Goal: Use online tool/utility: Utilize a website feature to perform a specific function

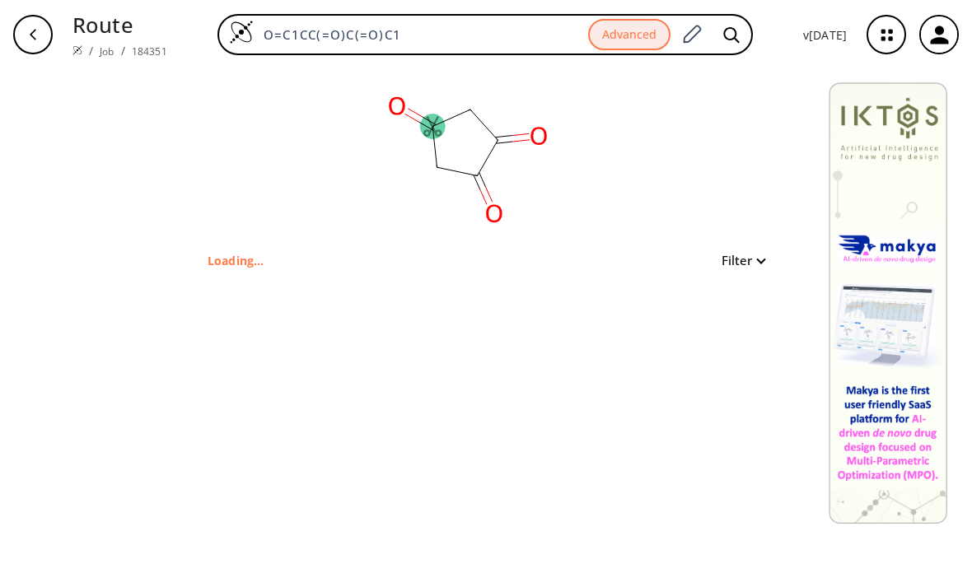
click at [886, 28] on icon "button" at bounding box center [887, 35] width 44 height 44
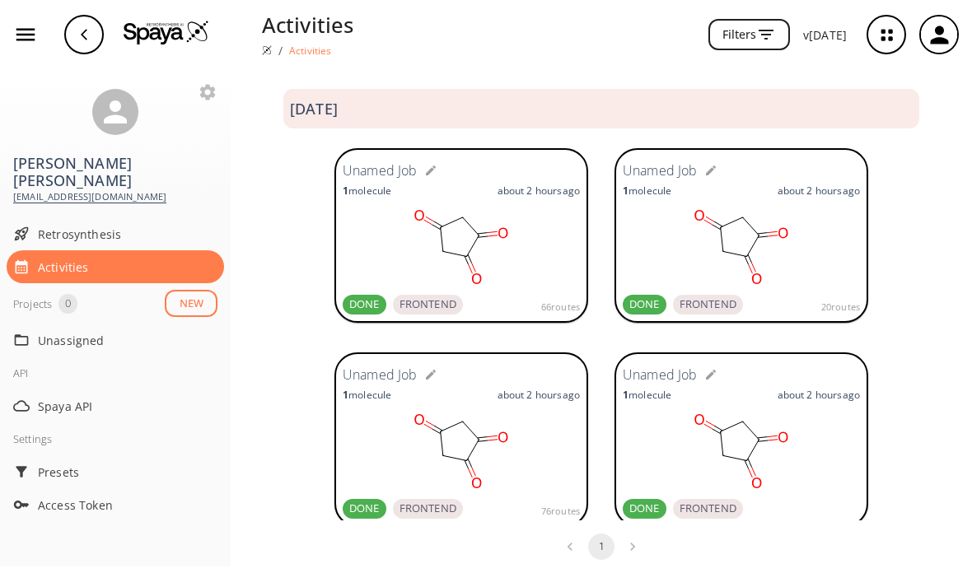
click at [168, 226] on span "Retrosynthesis" at bounding box center [128, 234] width 180 height 17
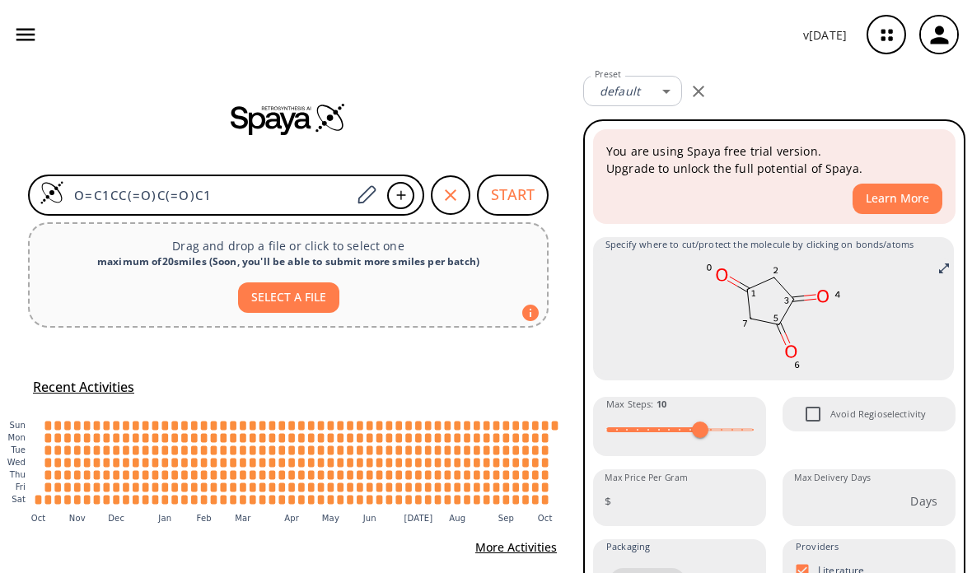
click at [452, 198] on icon "button" at bounding box center [451, 195] width 20 height 20
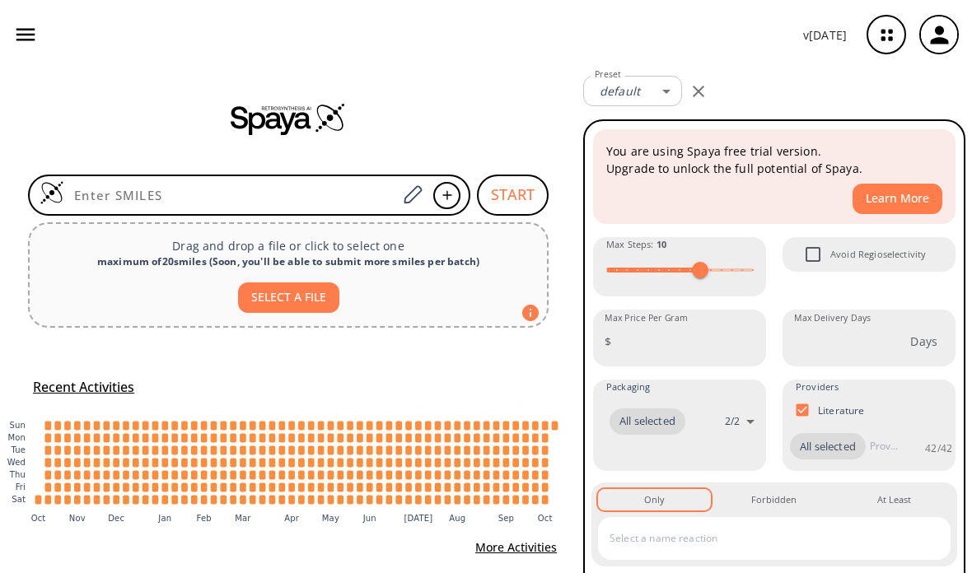
click at [287, 196] on input at bounding box center [230, 195] width 333 height 16
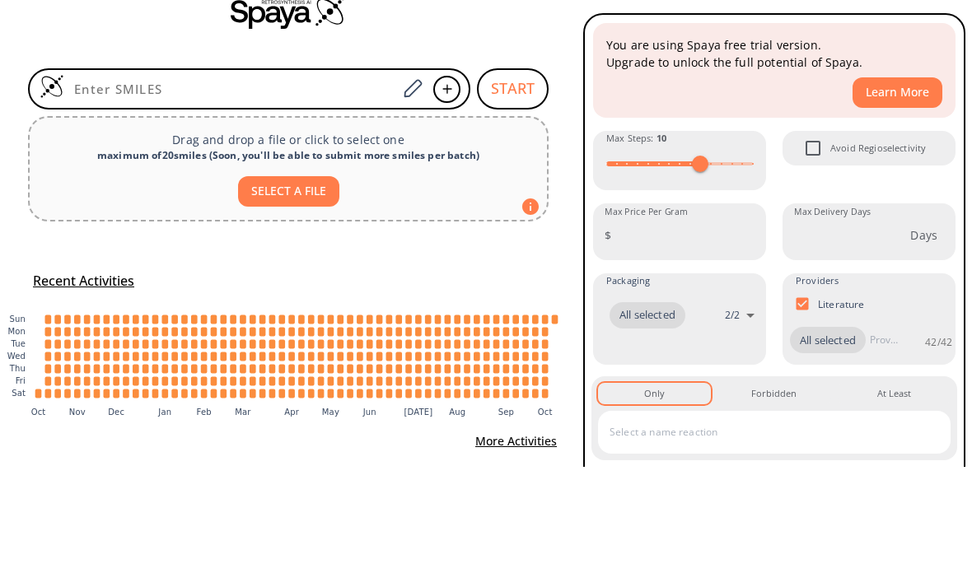
click at [283, 187] on input at bounding box center [230, 195] width 333 height 16
paste input "CCOC(=O)C1=COC(=CC1=O)C1=CC=CC=C1"
type input "CCOC(=O)C1=COC(=CC1=O)C1=CC=CC=C1"
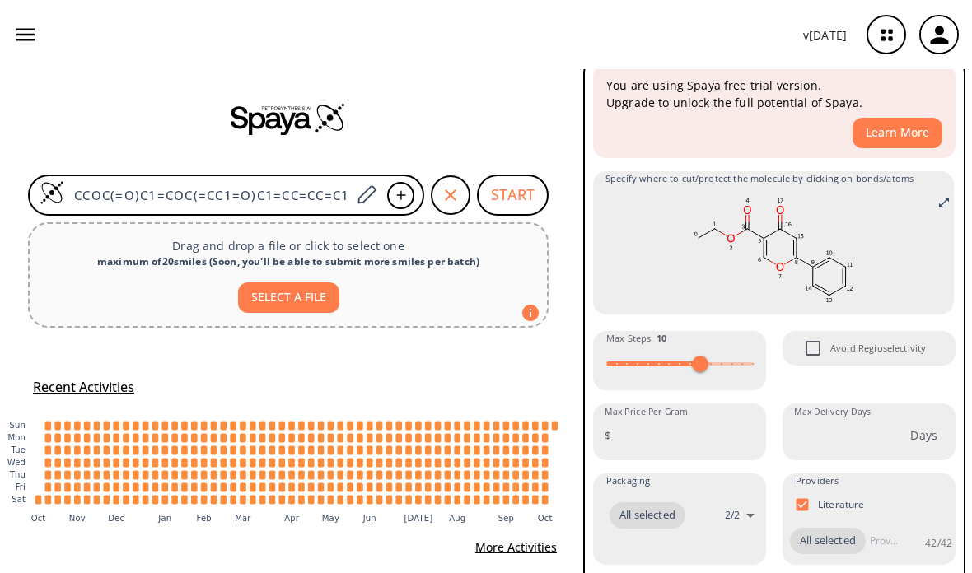
scroll to position [67, 0]
click at [825, 338] on input "Avoid Regioselectivity" at bounding box center [813, 347] width 35 height 35
checkbox input "true"
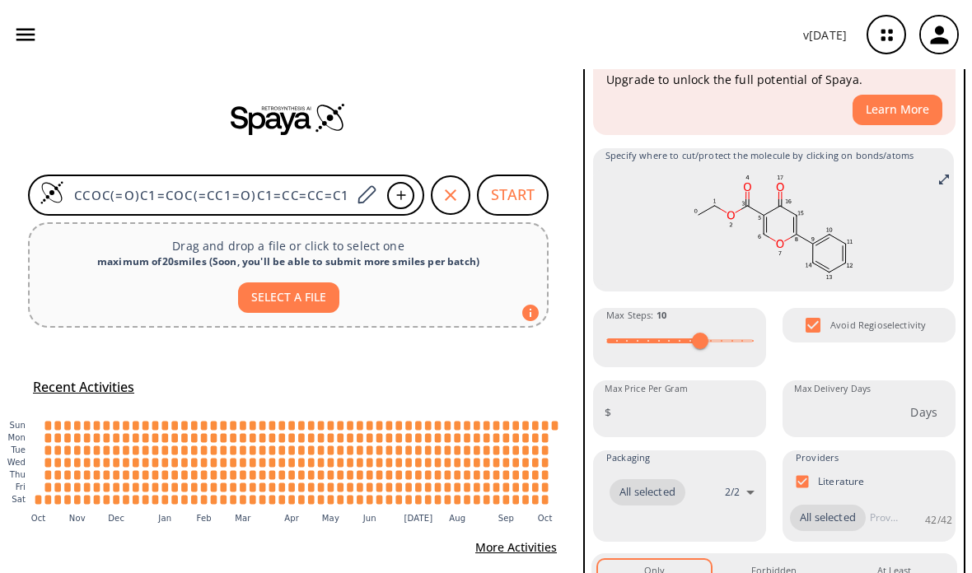
scroll to position [92, 0]
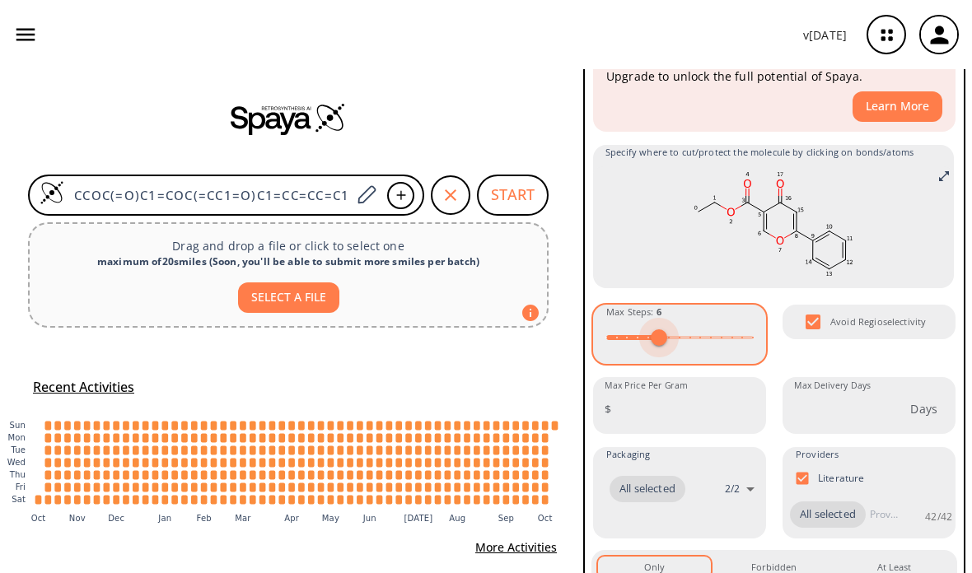
type input "5"
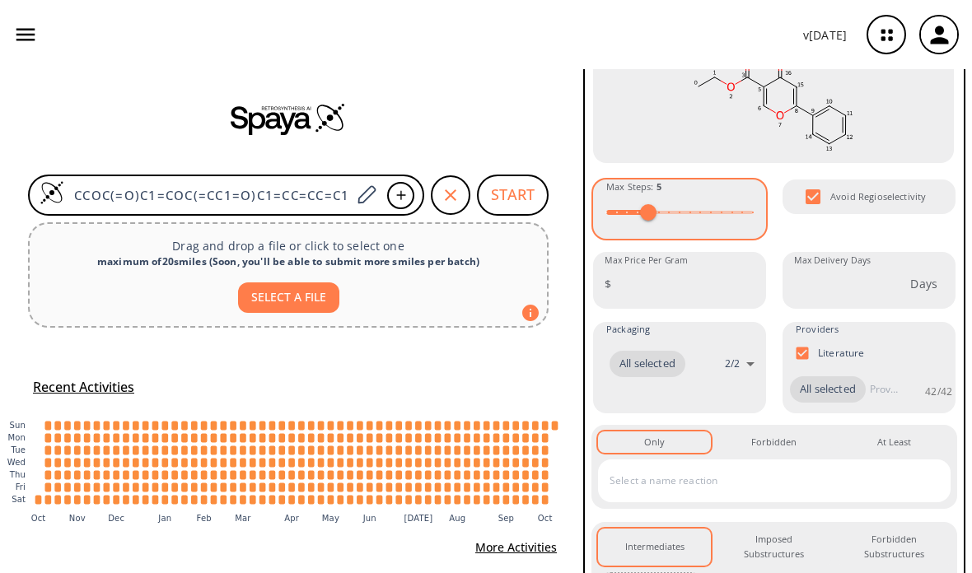
scroll to position [233, 0]
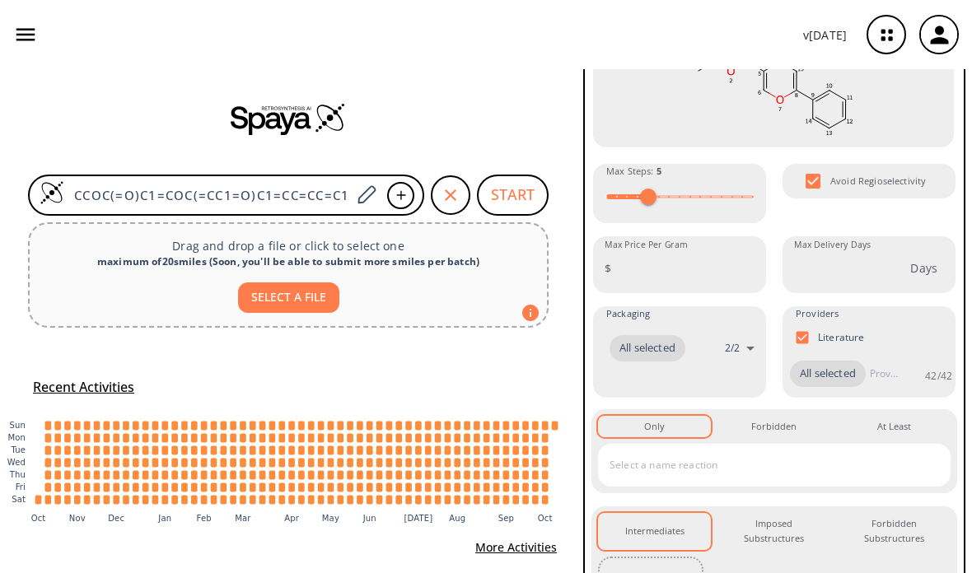
click at [807, 329] on input "Literature" at bounding box center [801, 337] width 31 height 31
click at [807, 330] on input "Literature" at bounding box center [801, 338] width 31 height 31
click at [799, 329] on input "Literature" at bounding box center [801, 337] width 31 height 31
click at [815, 333] on input "Literature" at bounding box center [801, 338] width 31 height 31
checkbox input "true"
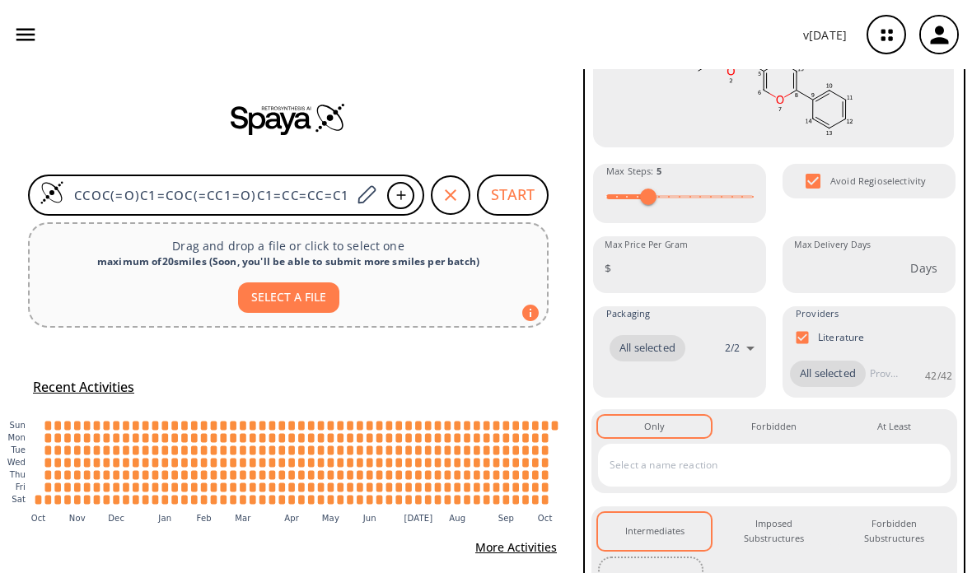
click at [747, 340] on body "v 1.9.45 Patel priyanshu patelpriyanshu4455@gmail.com Retrosynthesis Activities…" at bounding box center [486, 286] width 972 height 573
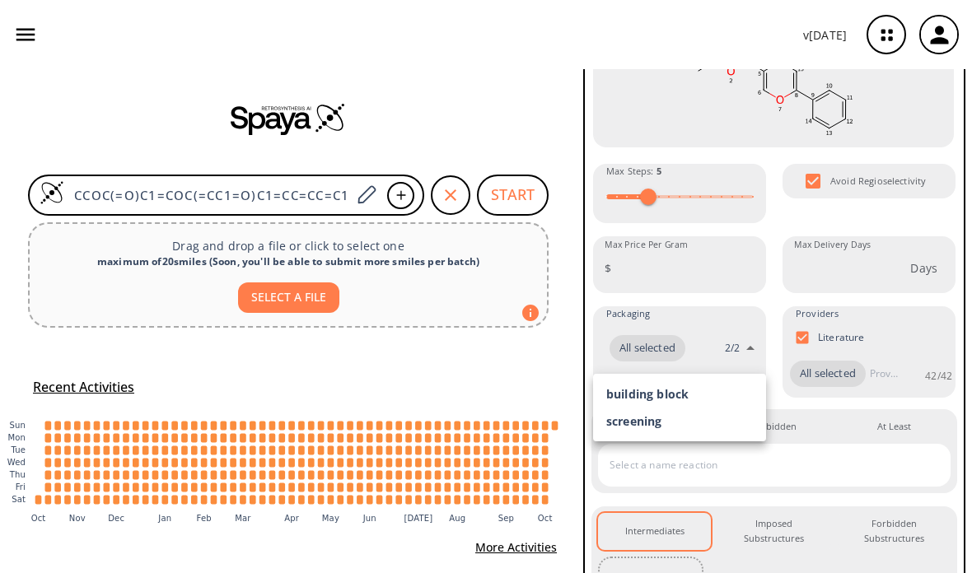
click at [743, 348] on div at bounding box center [486, 286] width 972 height 573
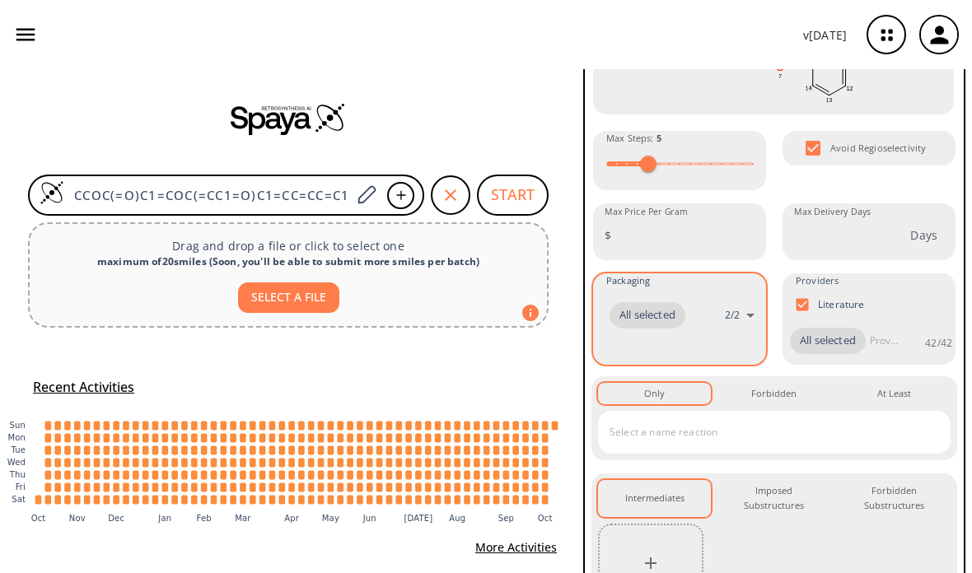
scroll to position [278, 0]
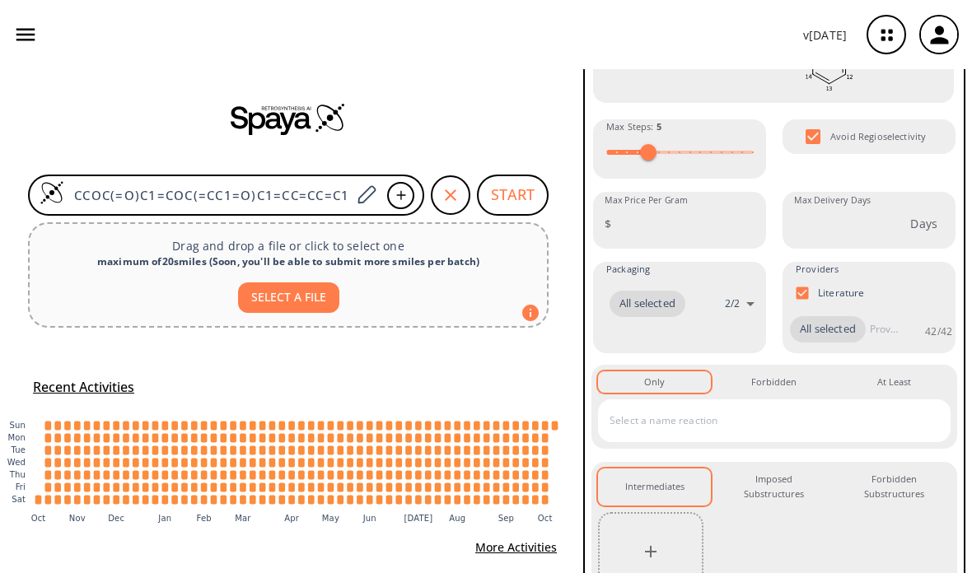
click at [785, 371] on button "Forbidden 0" at bounding box center [773, 381] width 113 height 21
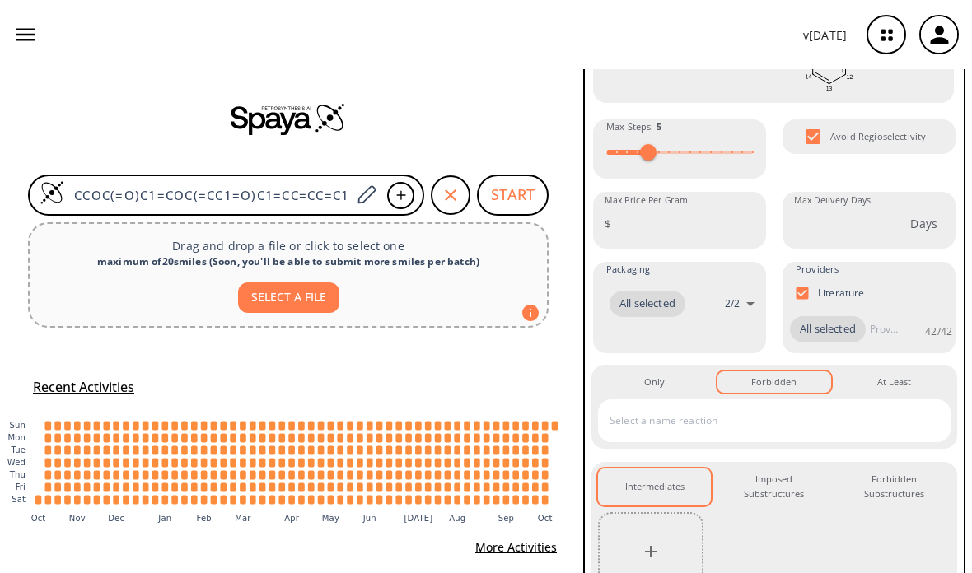
click at [676, 373] on button "Only 0" at bounding box center [654, 381] width 113 height 21
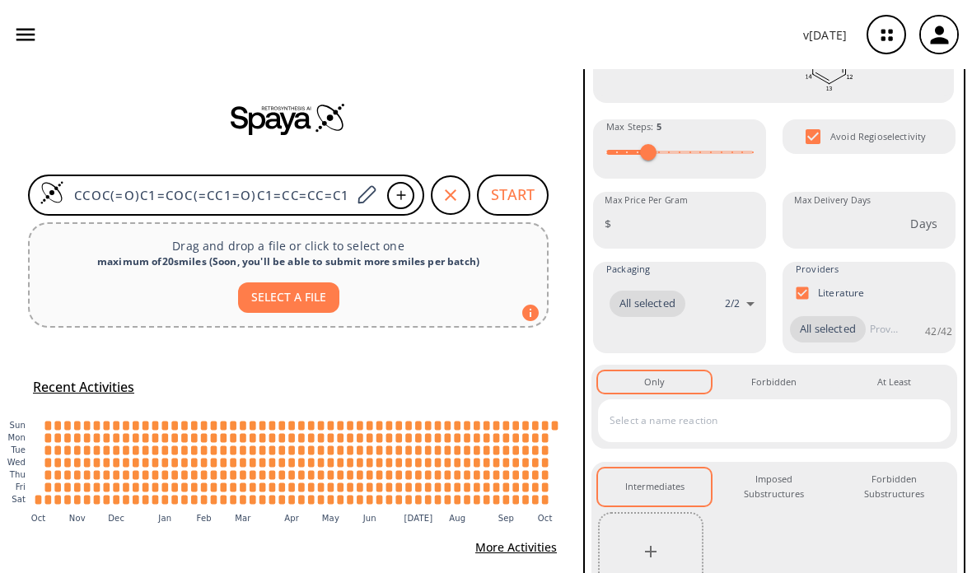
click at [909, 391] on button "At Least 0" at bounding box center [894, 381] width 113 height 21
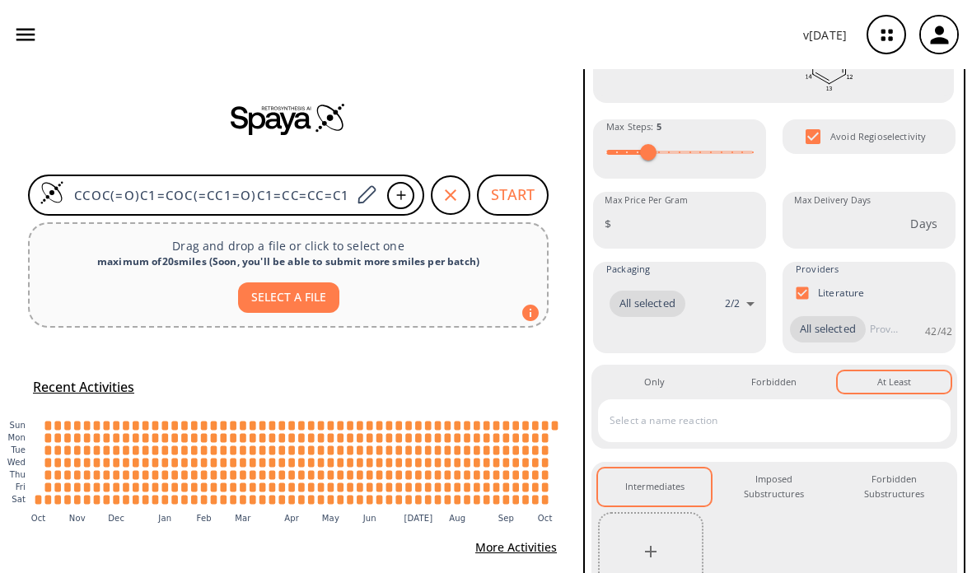
click at [663, 390] on button "Only 0" at bounding box center [654, 381] width 113 height 21
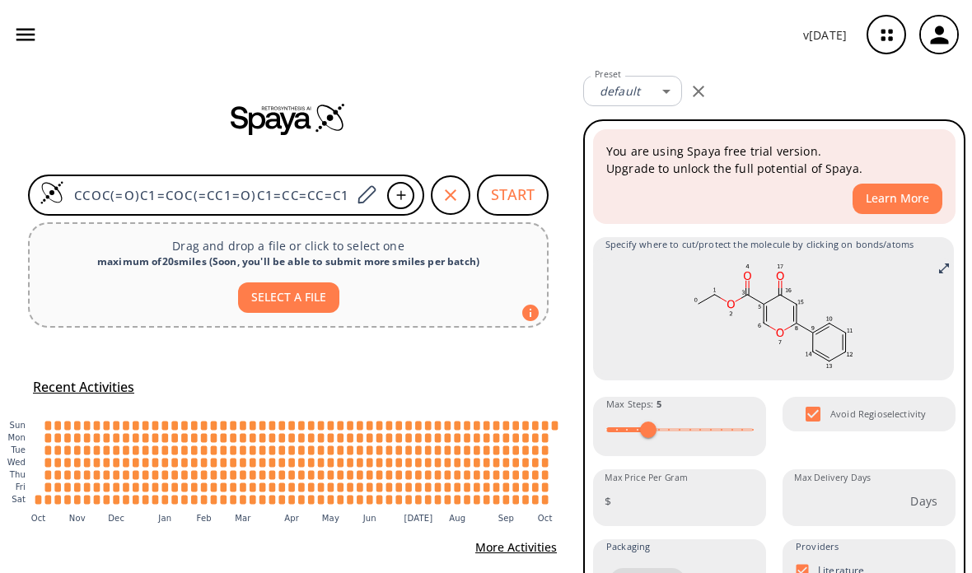
scroll to position [0, 0]
click at [514, 192] on button "START" at bounding box center [513, 195] width 72 height 41
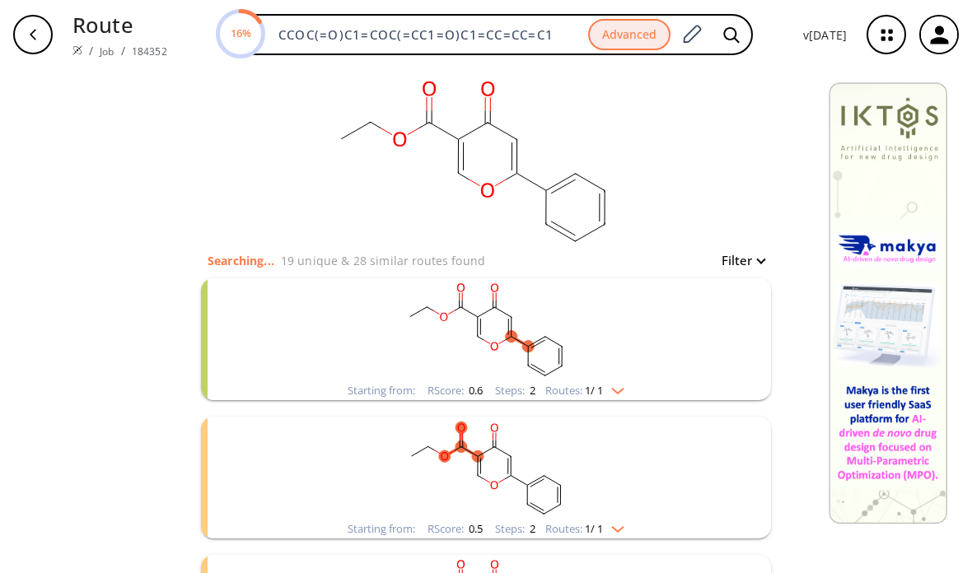
click at [597, 379] on rect "clusters" at bounding box center [486, 329] width 428 height 103
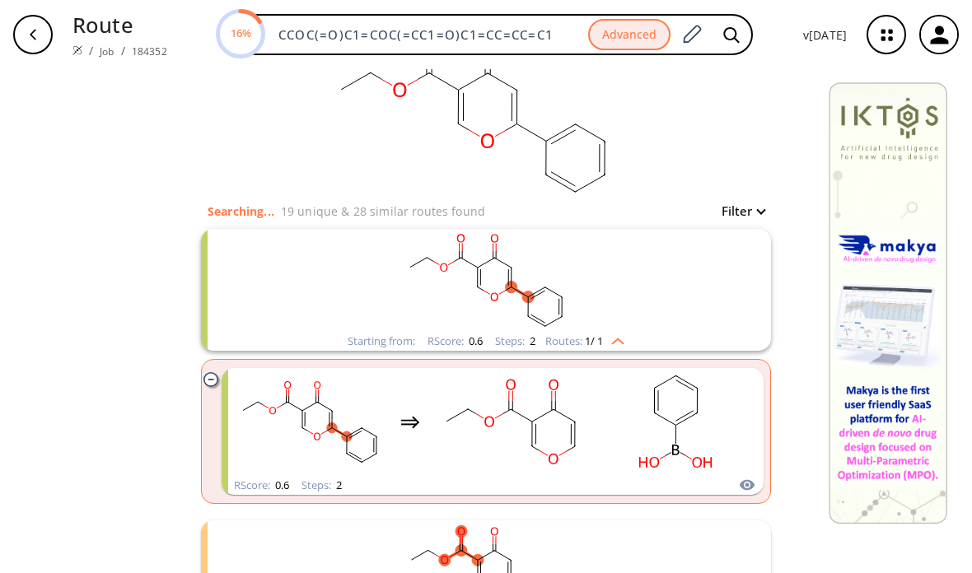
scroll to position [52, 0]
click at [608, 432] on rect "clusters" at bounding box center [675, 419] width 148 height 103
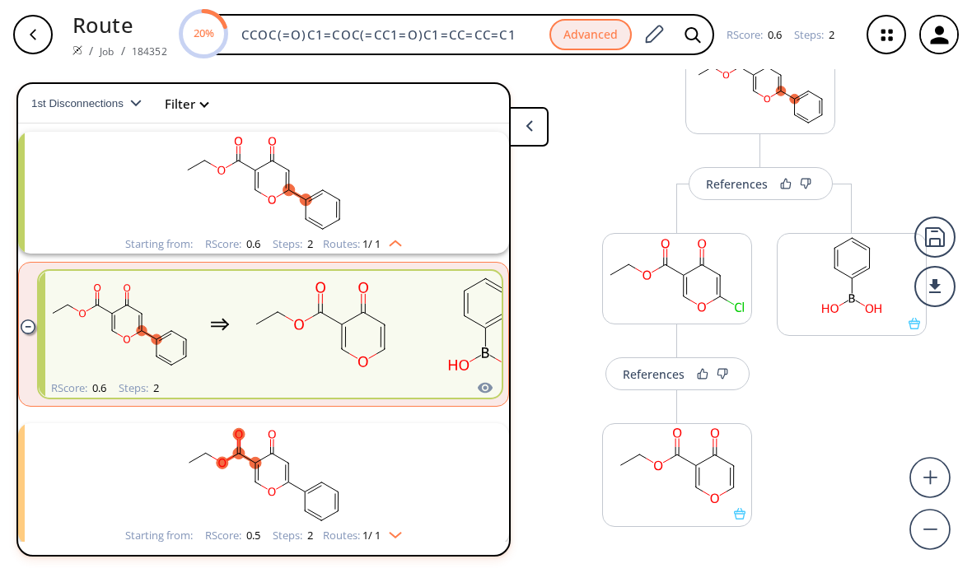
scroll to position [84, 0]
click at [656, 373] on div "References" at bounding box center [654, 374] width 62 height 11
click at [652, 371] on div "References" at bounding box center [654, 374] width 62 height 11
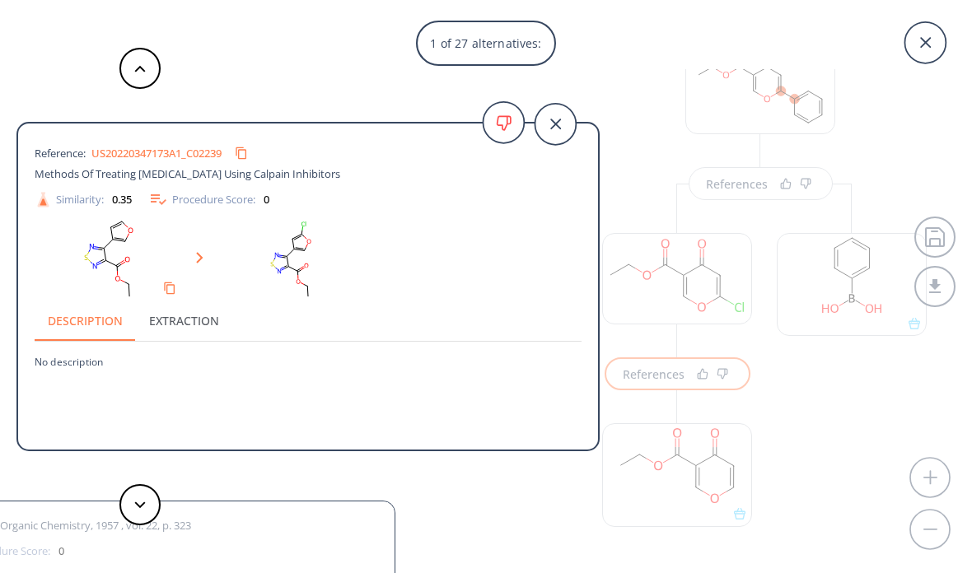
click at [556, 119] on icon at bounding box center [554, 124] width 41 height 41
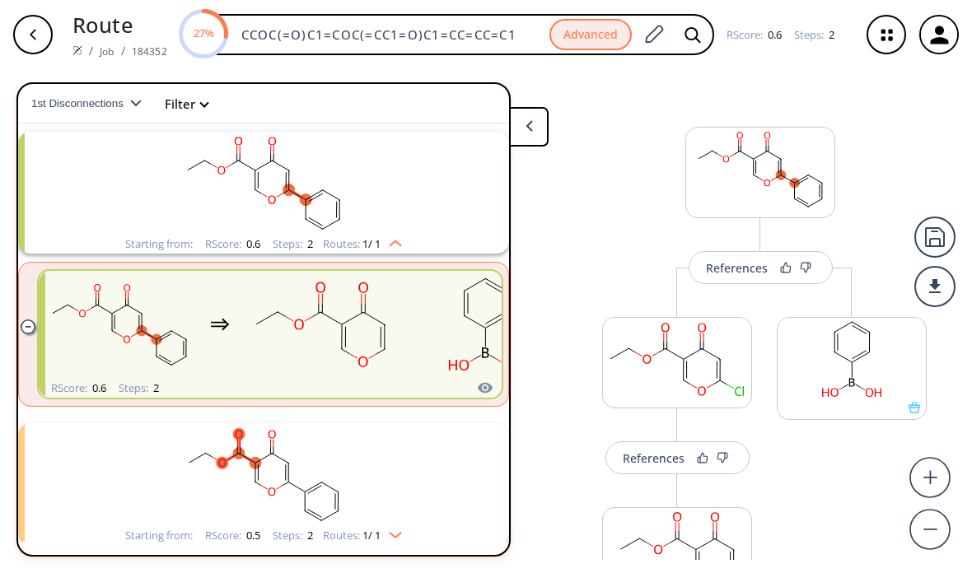
scroll to position [47, 0]
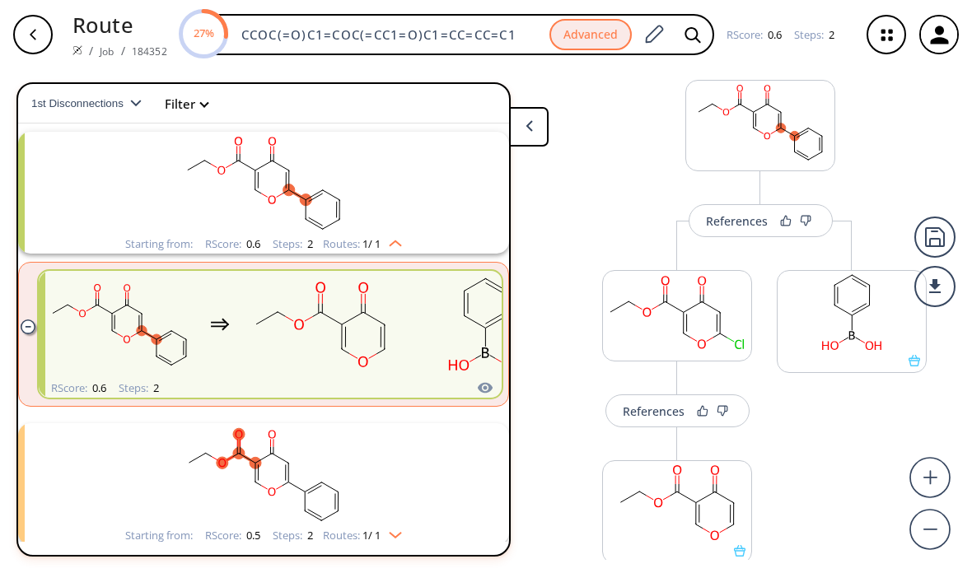
click at [720, 216] on div "References" at bounding box center [737, 221] width 62 height 11
click at [725, 231] on button "References" at bounding box center [760, 220] width 144 height 33
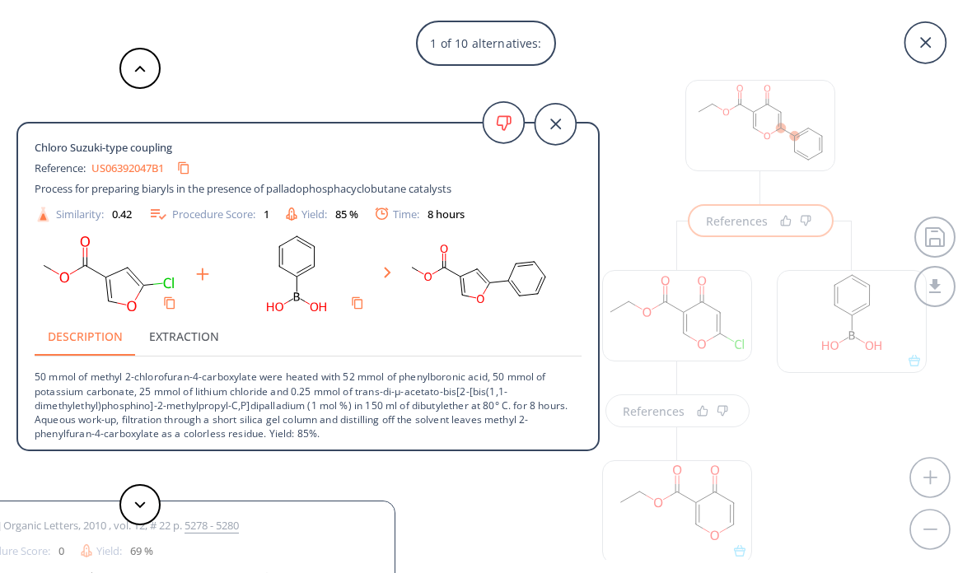
click at [555, 119] on icon at bounding box center [554, 124] width 41 height 41
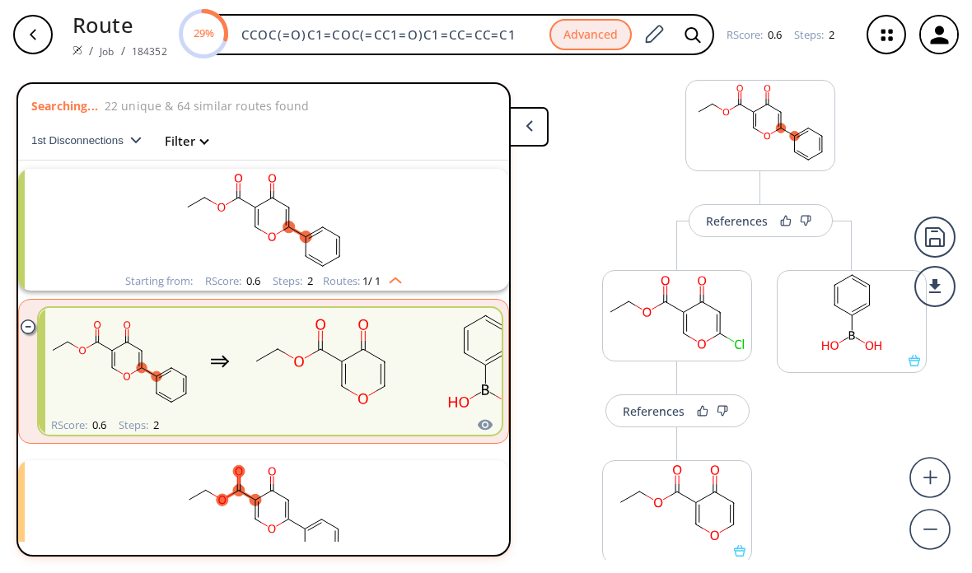
scroll to position [0, 0]
click at [450, 238] on rect "clusters" at bounding box center [263, 220] width 428 height 103
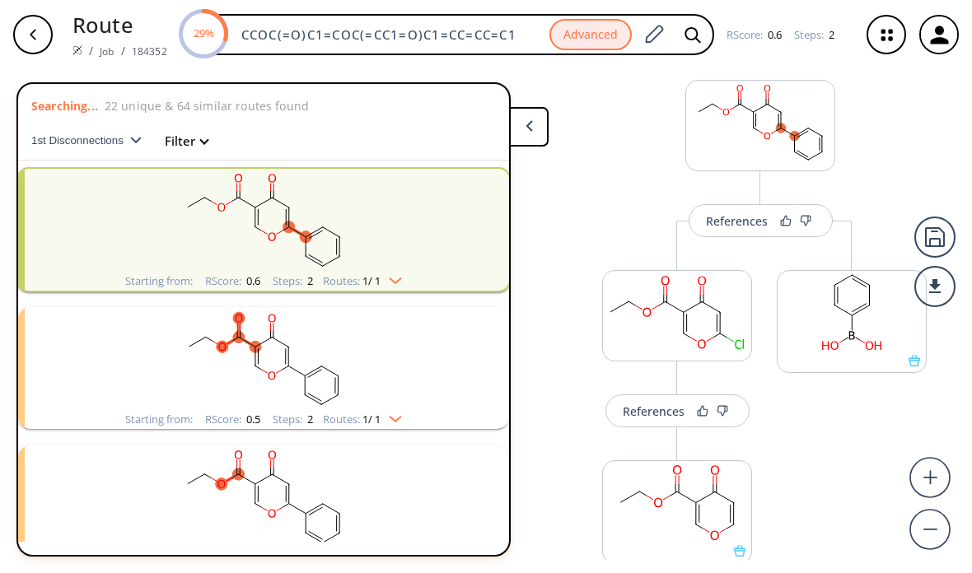
click at [454, 372] on rect "clusters" at bounding box center [263, 358] width 428 height 103
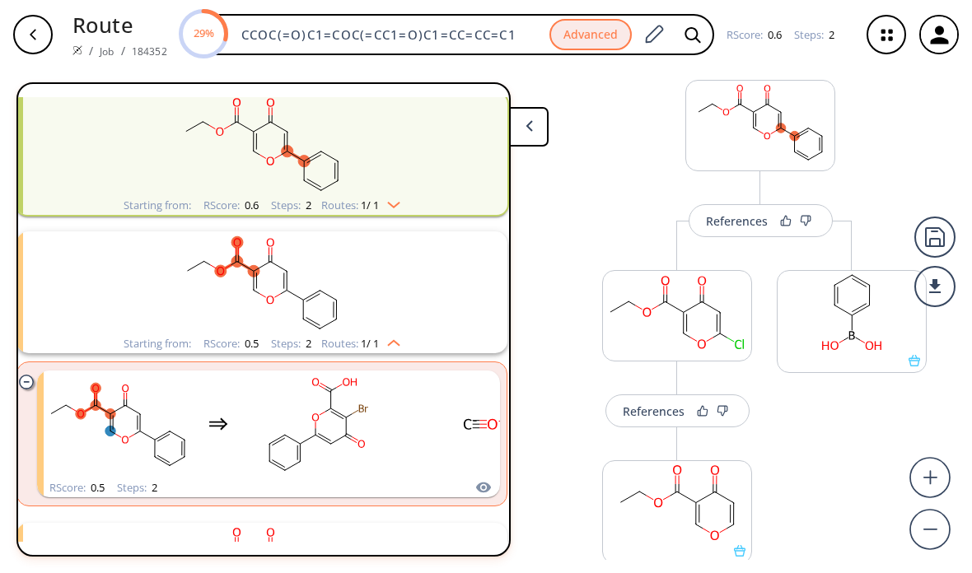
scroll to position [76, 2]
click at [386, 427] on rect "clusters" at bounding box center [319, 424] width 148 height 103
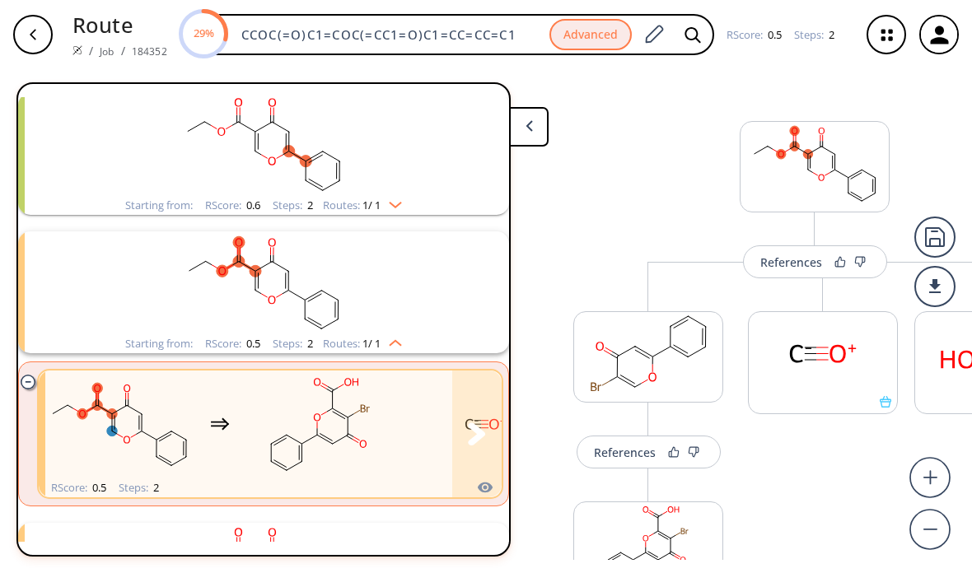
scroll to position [53, 0]
click at [408, 523] on rect "clusters" at bounding box center [263, 574] width 428 height 103
click at [422, 523] on rect "clusters" at bounding box center [263, 574] width 428 height 103
click at [384, 373] on rect "clusters" at bounding box center [320, 424] width 148 height 103
click at [394, 264] on rect "clusters" at bounding box center [263, 282] width 428 height 103
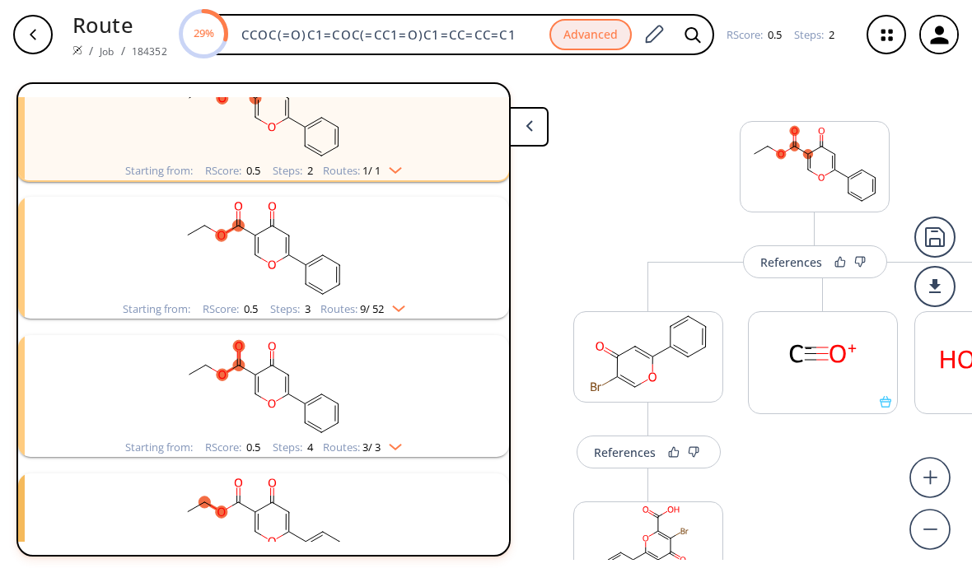
scroll to position [250, 0]
click at [438, 233] on rect "clusters" at bounding box center [263, 247] width 428 height 103
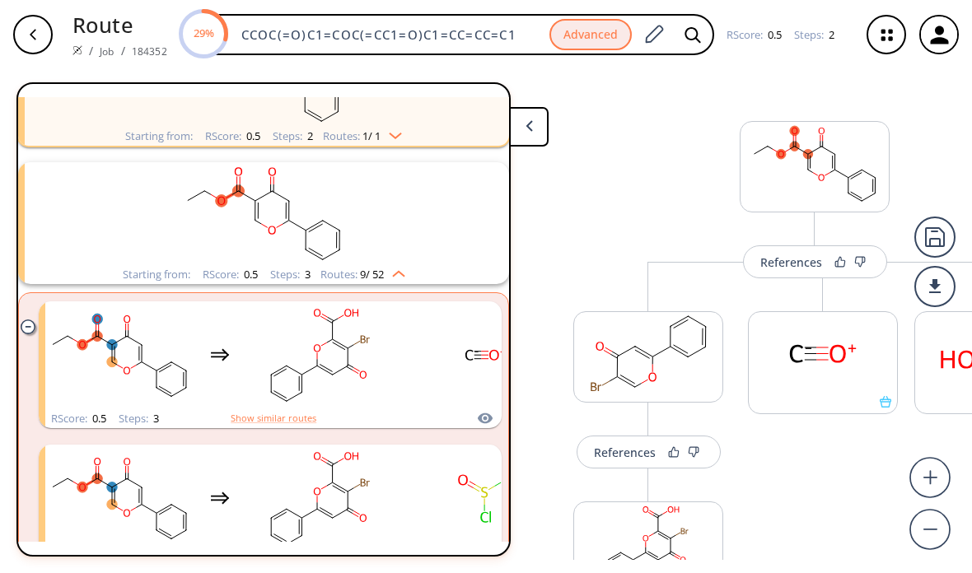
scroll to position [283, 0]
click at [410, 191] on rect "clusters" at bounding box center [263, 213] width 428 height 103
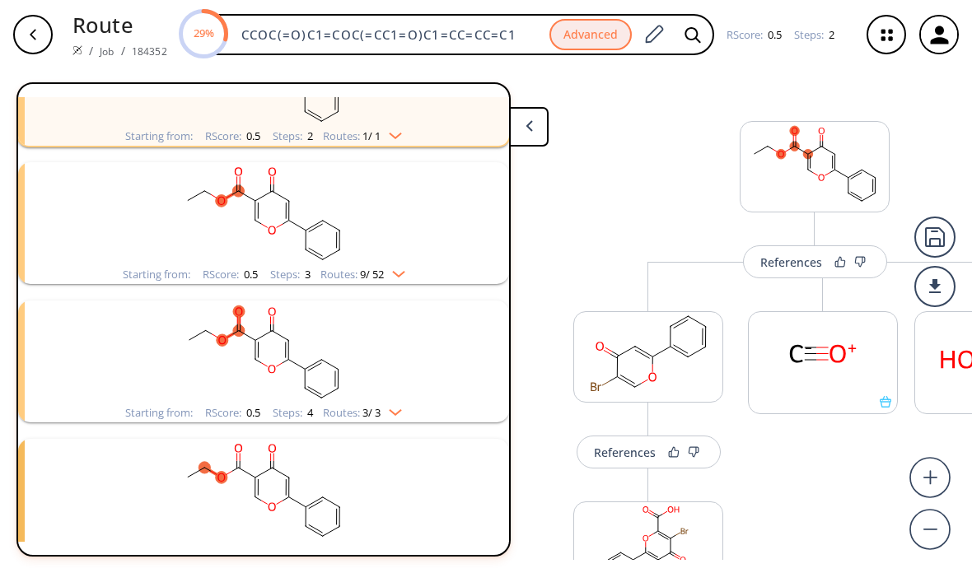
click at [414, 192] on rect "clusters" at bounding box center [263, 213] width 428 height 103
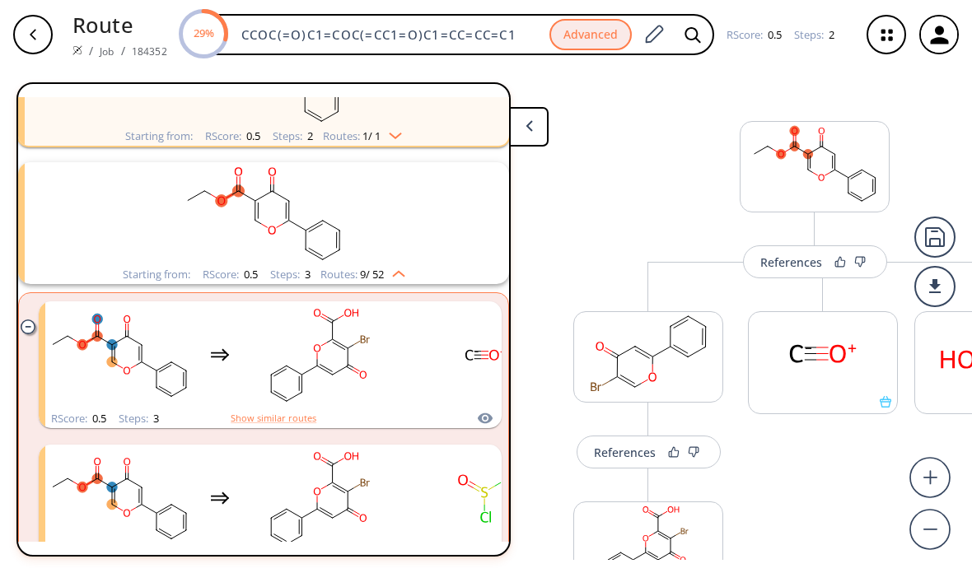
click at [402, 186] on rect "clusters" at bounding box center [263, 213] width 428 height 103
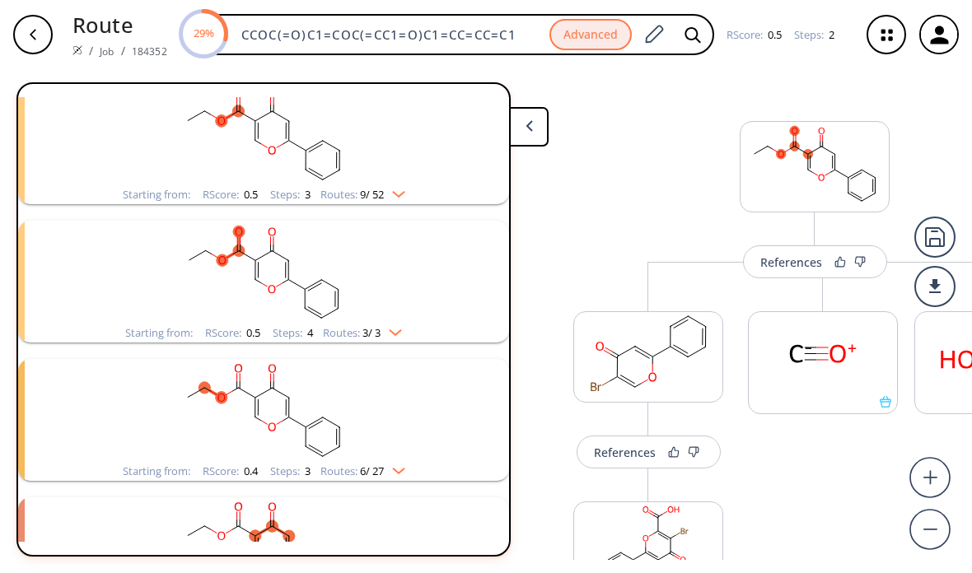
scroll to position [368, 0]
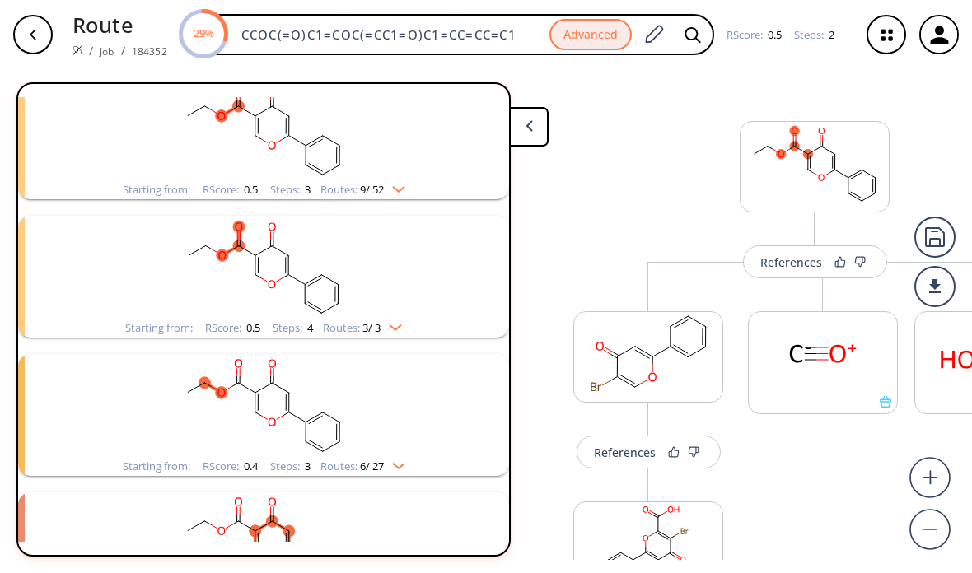
click at [420, 248] on rect "clusters" at bounding box center [263, 267] width 428 height 103
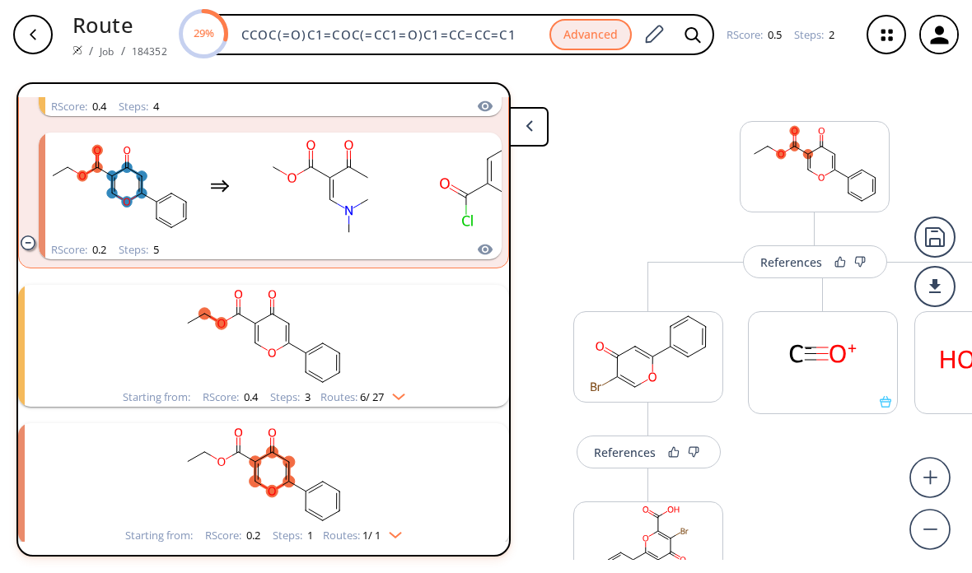
scroll to position [0, 0]
click at [435, 318] on rect "clusters" at bounding box center [263, 333] width 428 height 103
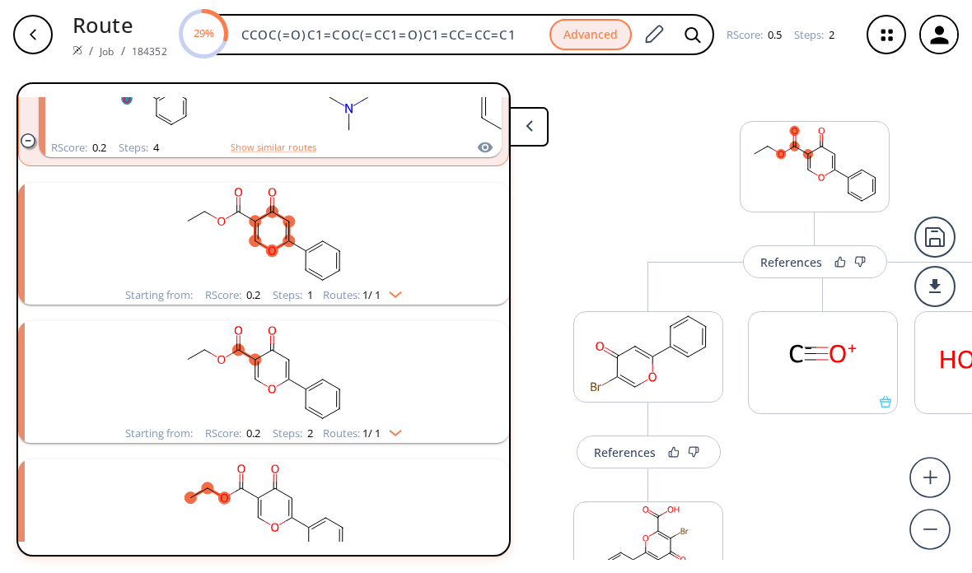
scroll to position [1990, -1]
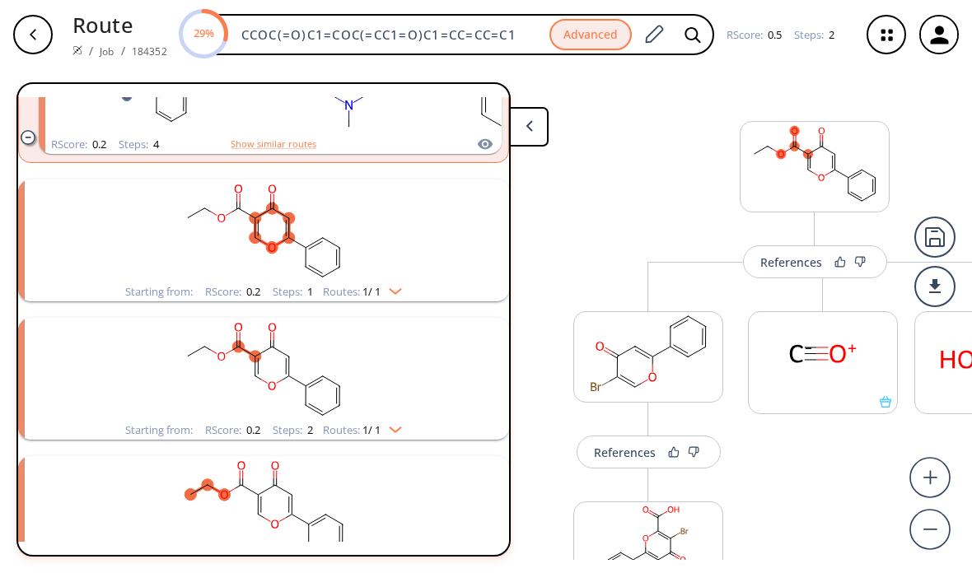
click at [430, 206] on rect "clusters" at bounding box center [263, 231] width 428 height 103
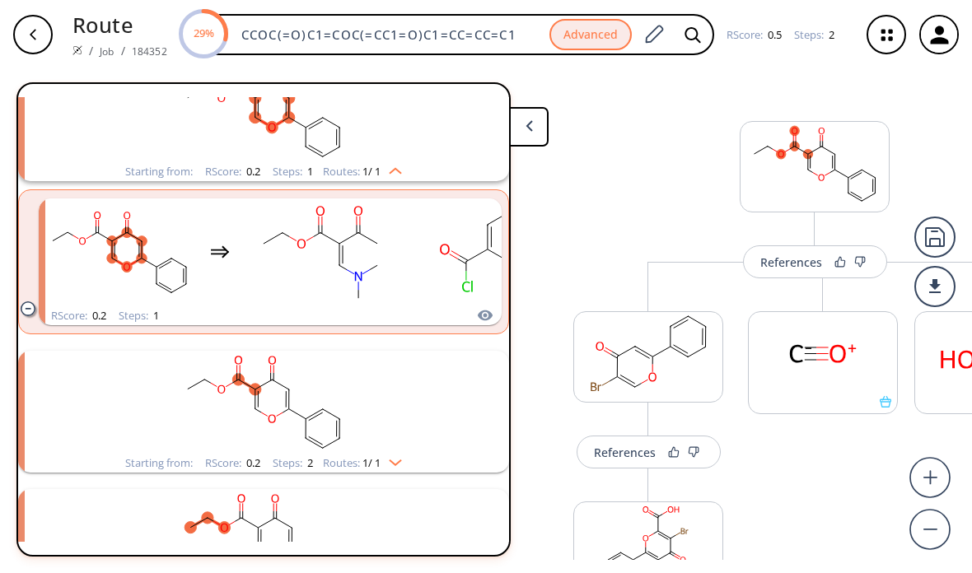
click at [454, 357] on rect "clusters" at bounding box center [263, 402] width 428 height 103
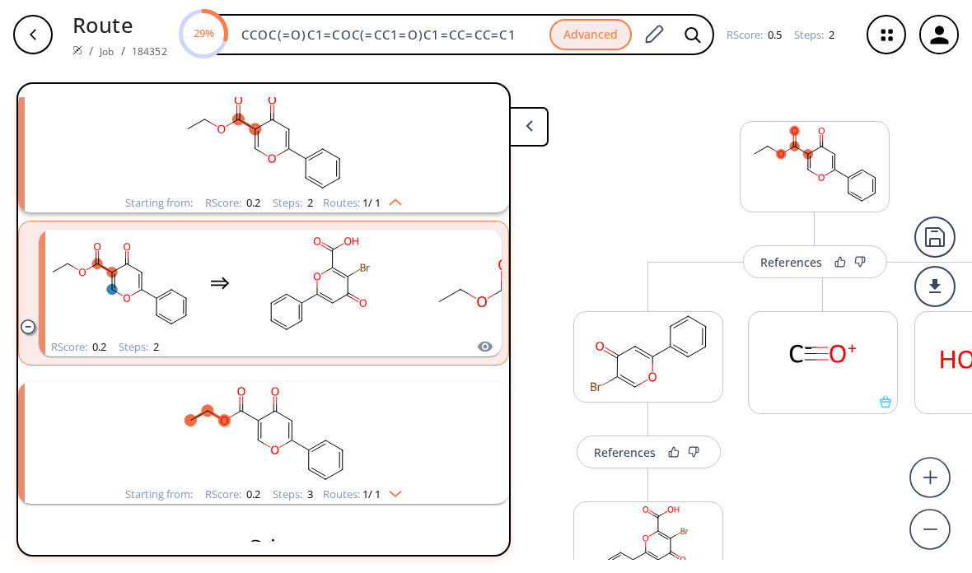
click at [456, 388] on rect "clusters" at bounding box center [263, 433] width 428 height 103
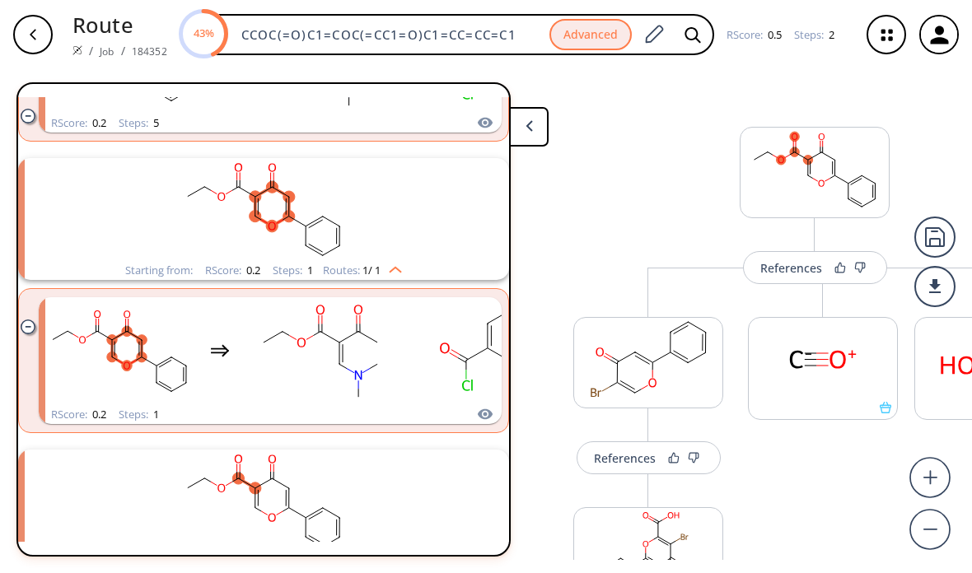
scroll to position [2442, 0]
click at [402, 260] on img "clusters" at bounding box center [390, 266] width 21 height 13
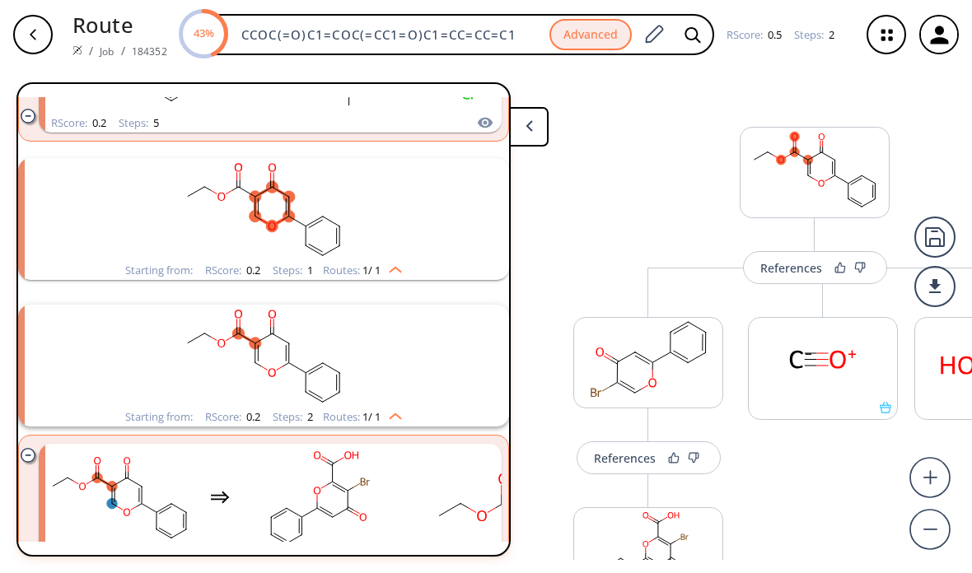
click at [408, 261] on div "Starting from: RScore : 0.2 Steps : 1 Routes: 1 / 1" at bounding box center [263, 270] width 301 height 19
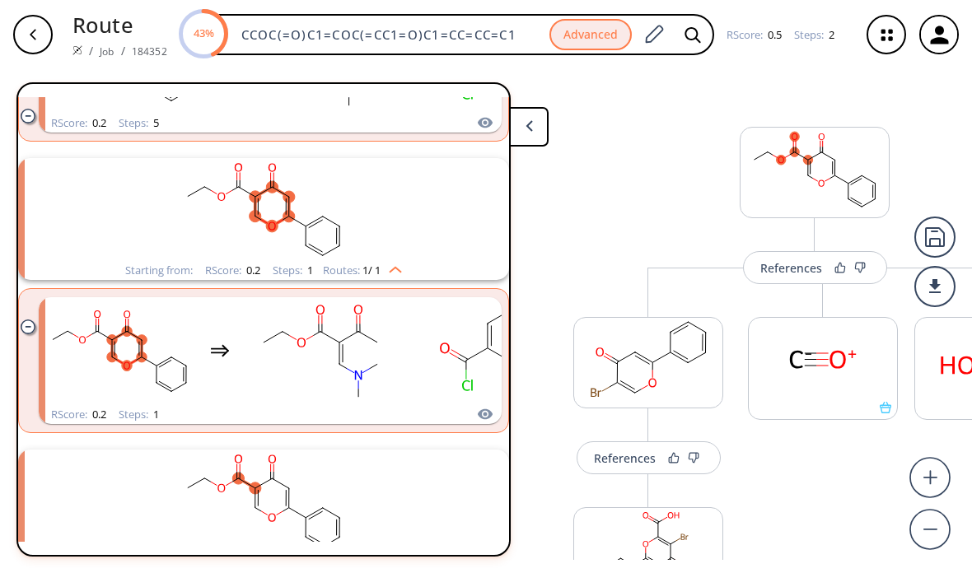
click at [414, 206] on rect "clusters" at bounding box center [263, 209] width 428 height 103
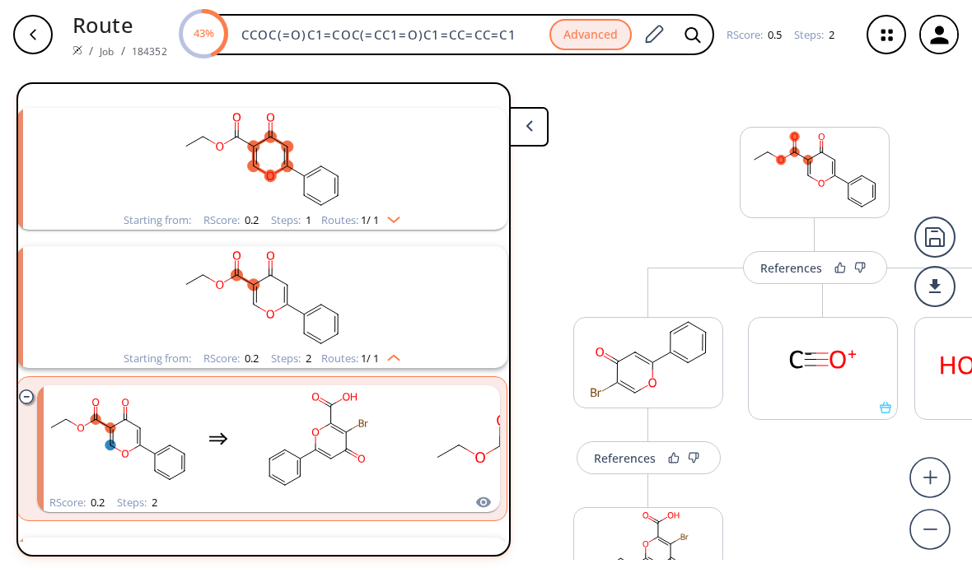
scroll to position [2514, 2]
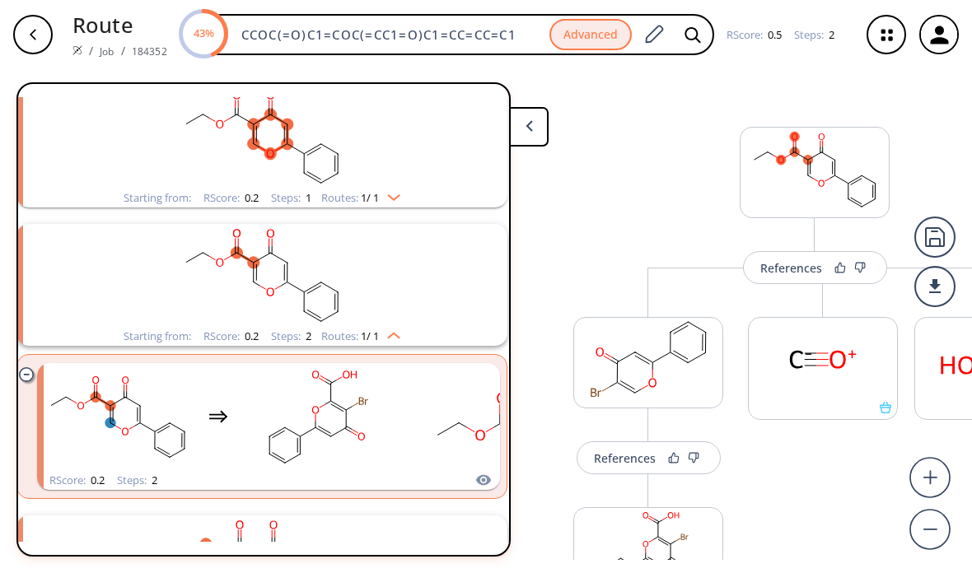
click at [396, 270] on rect "clusters" at bounding box center [262, 275] width 428 height 103
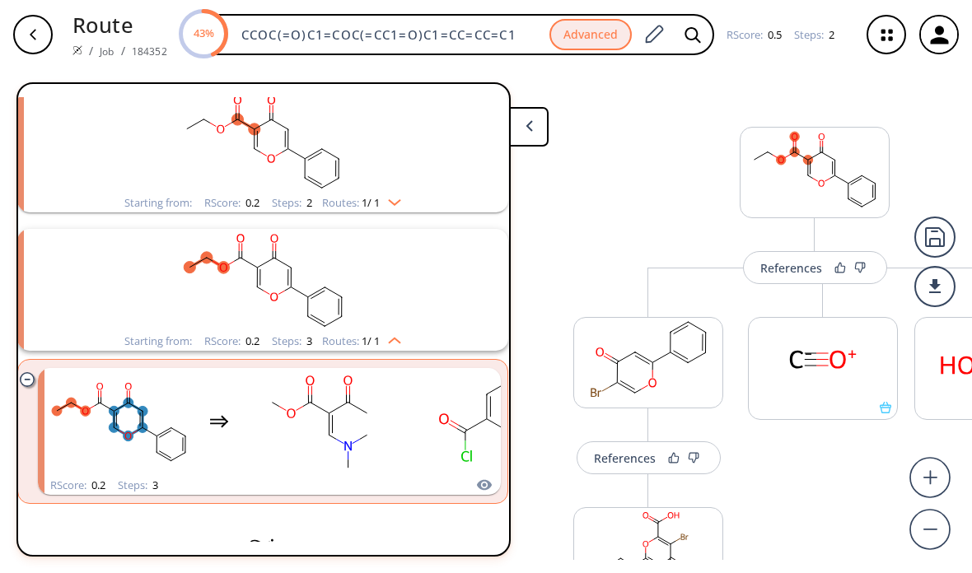
scroll to position [2648, 1]
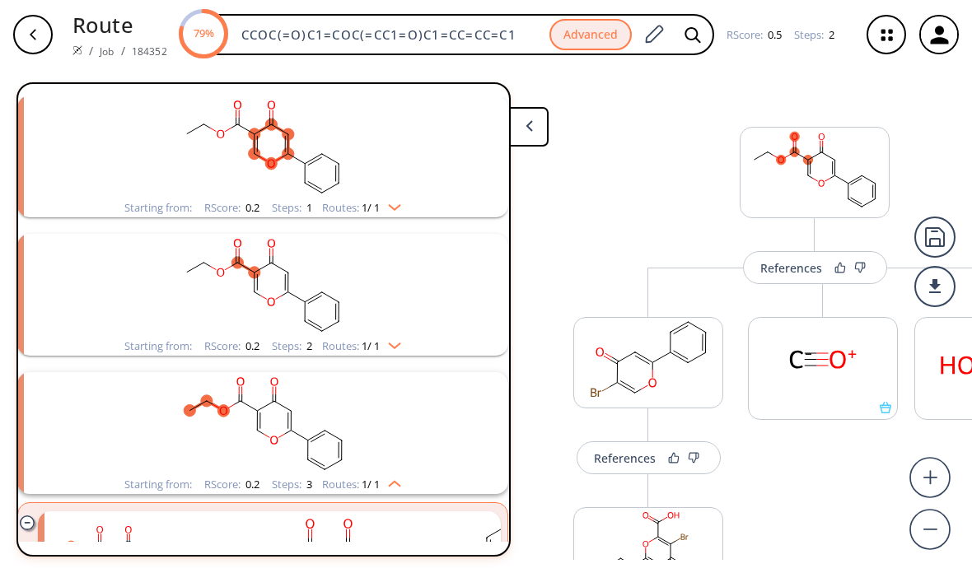
click at [539, 107] on button at bounding box center [529, 127] width 40 height 40
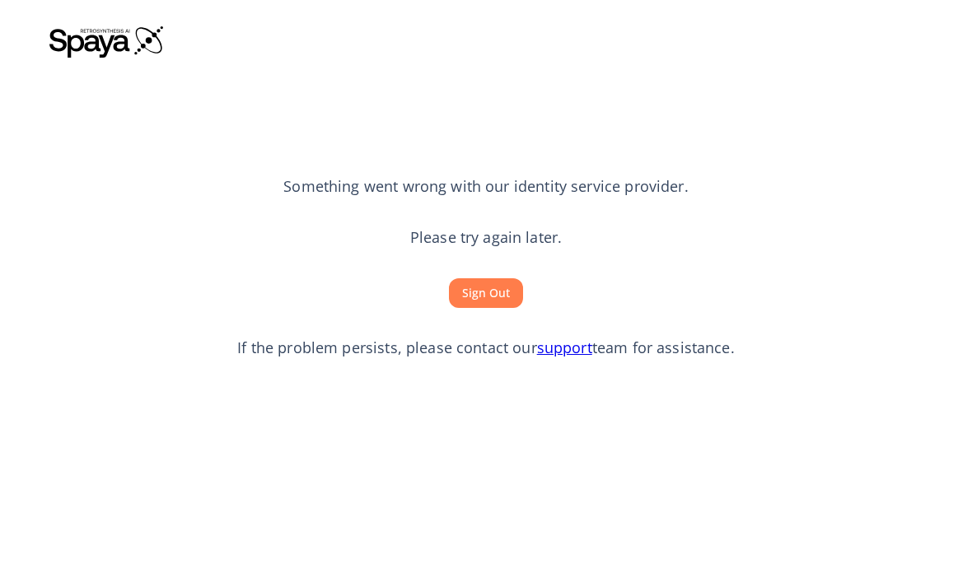
scroll to position [0, 0]
click at [499, 249] on p "Please try again later." at bounding box center [486, 237] width 152 height 21
click at [478, 309] on button "Sign Out" at bounding box center [486, 293] width 74 height 30
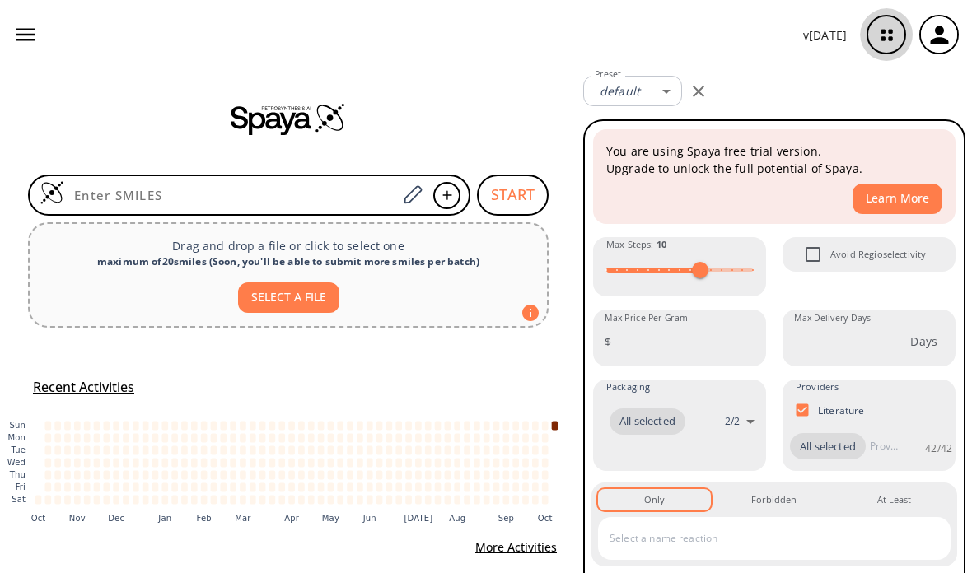
click at [877, 48] on icon "button" at bounding box center [887, 35] width 44 height 44
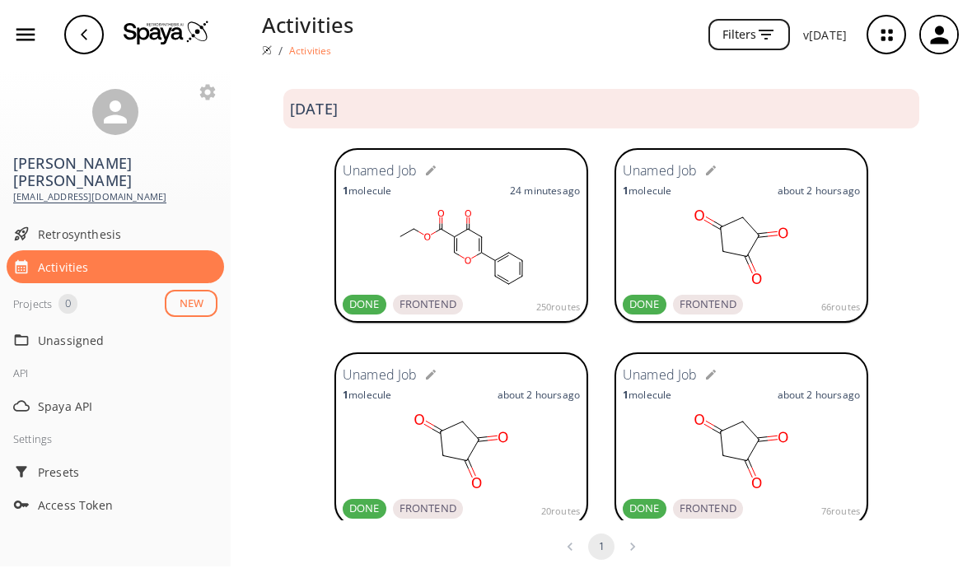
click at [507, 252] on rect at bounding box center [461, 247] width 237 height 82
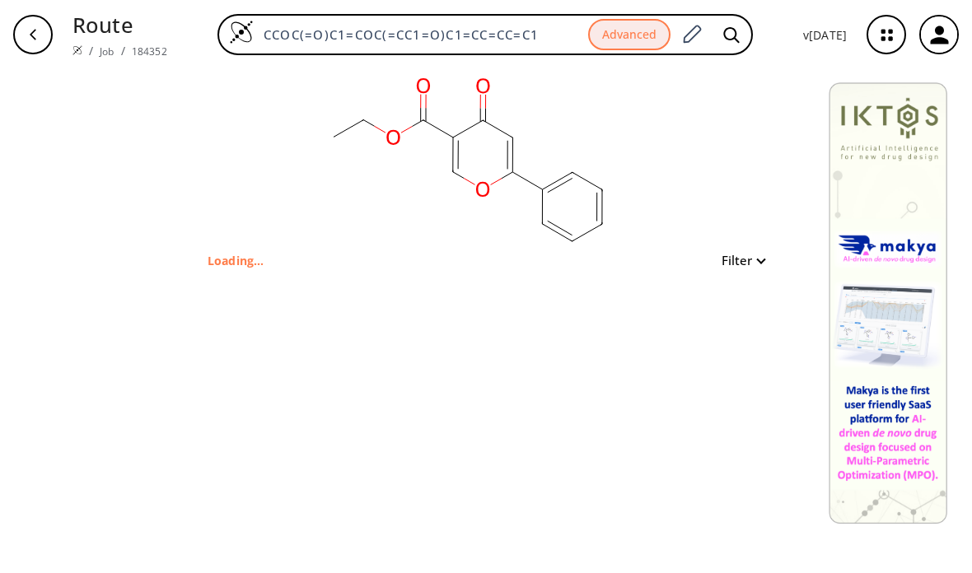
click at [750, 254] on button "Filter" at bounding box center [738, 260] width 53 height 12
click at [750, 249] on div at bounding box center [486, 286] width 972 height 573
click at [746, 258] on button "Filter" at bounding box center [738, 260] width 53 height 12
click at [753, 250] on div at bounding box center [486, 286] width 972 height 573
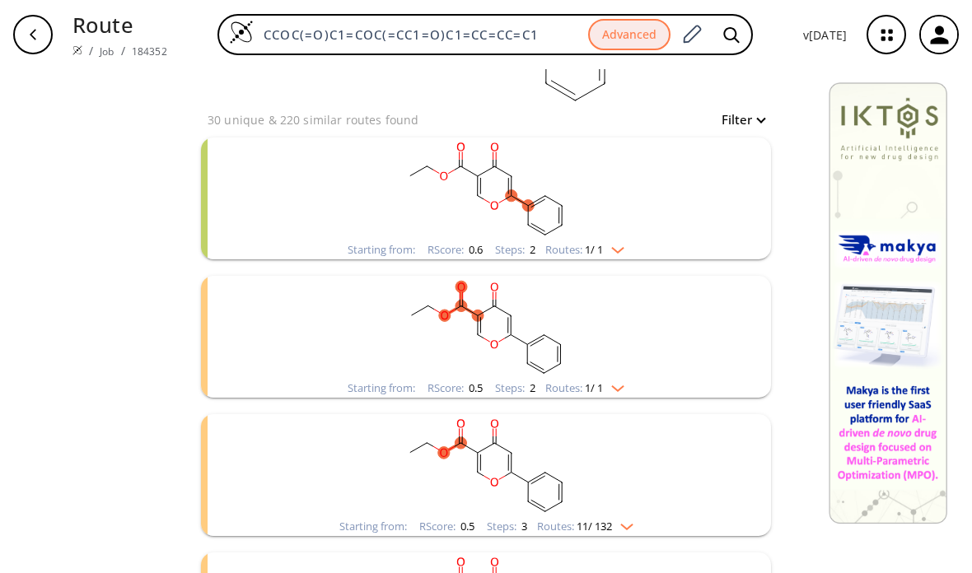
scroll to position [139, 0]
click at [691, 207] on rect "clusters" at bounding box center [486, 190] width 428 height 103
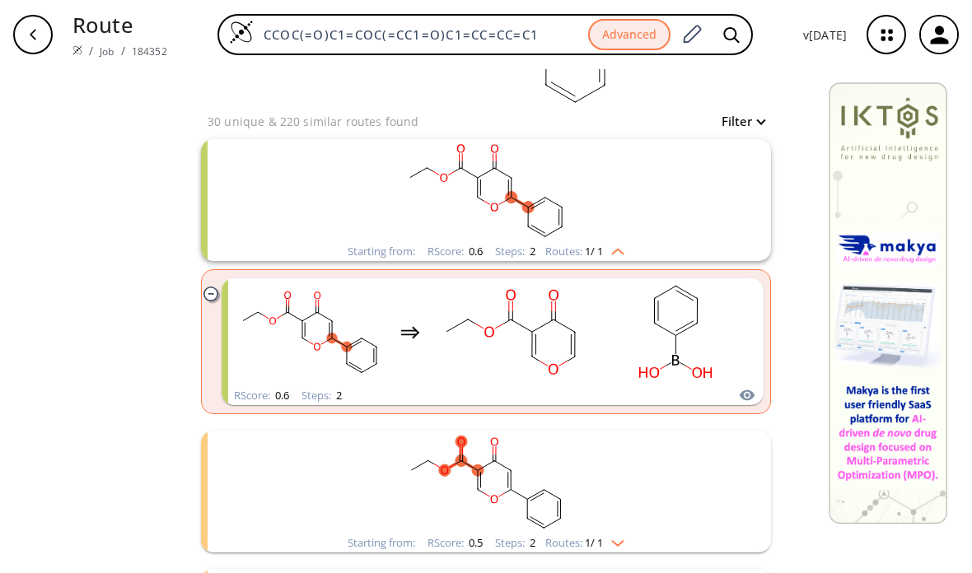
click at [638, 348] on rect "clusters" at bounding box center [675, 332] width 148 height 103
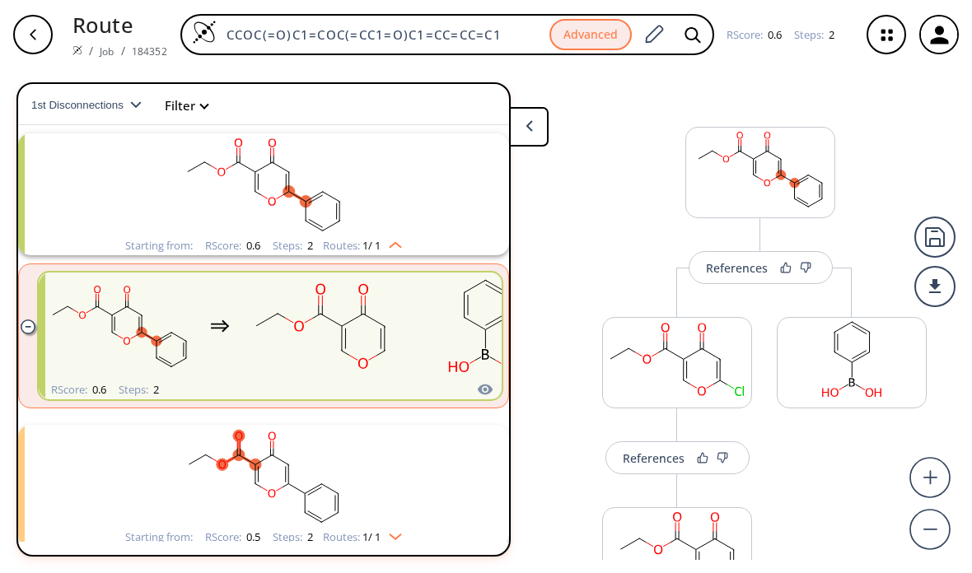
scroll to position [37, 0]
click at [678, 369] on rect at bounding box center [677, 360] width 148 height 84
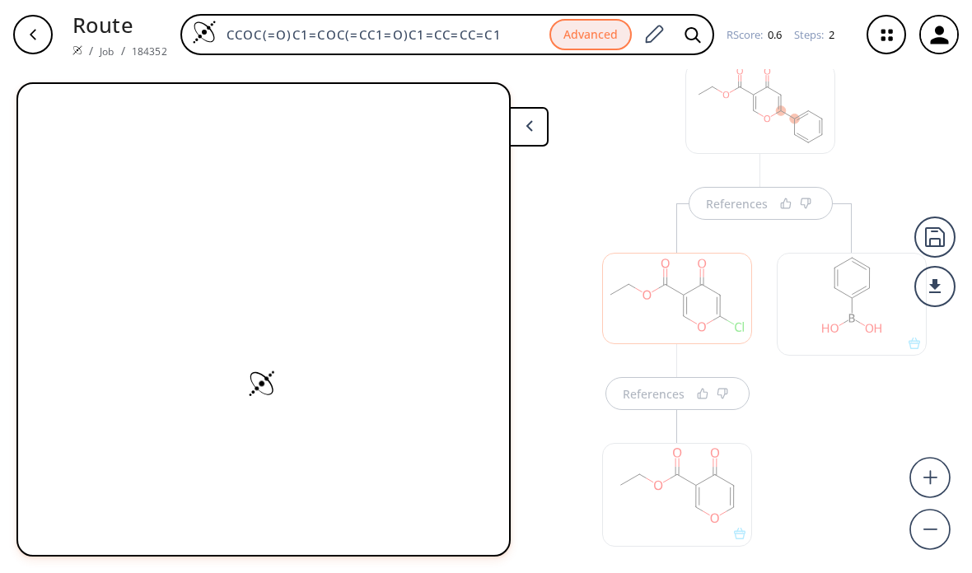
scroll to position [84, 0]
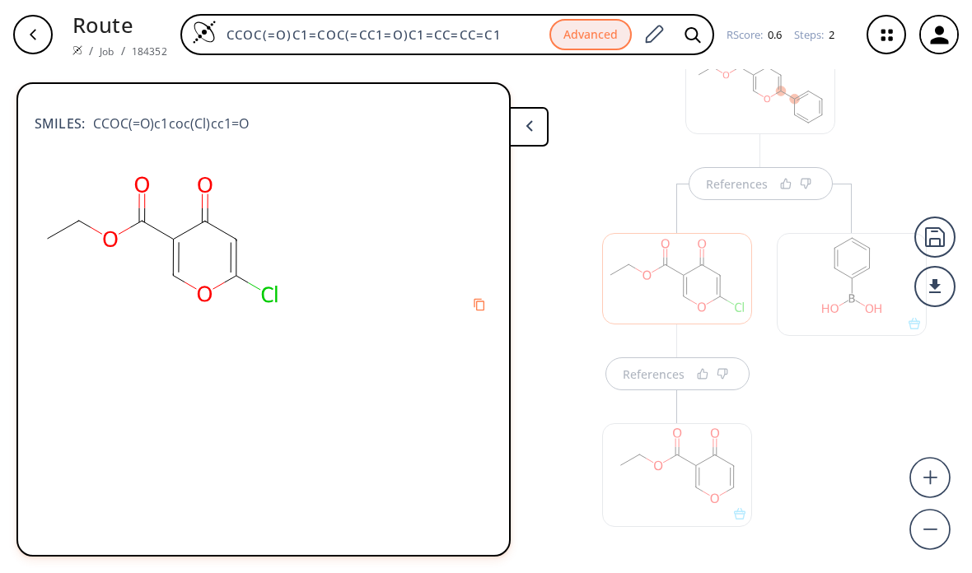
click at [845, 300] on div at bounding box center [852, 284] width 150 height 103
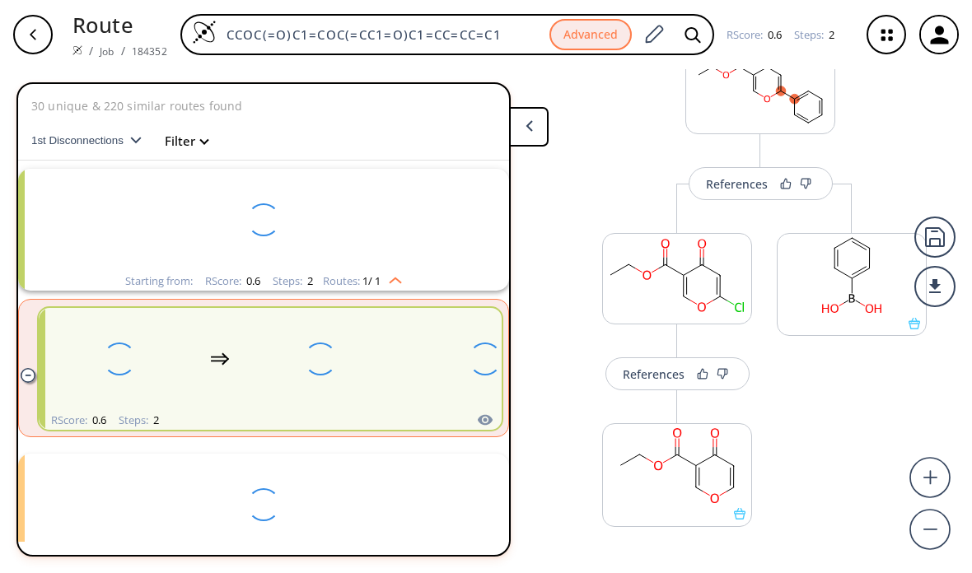
scroll to position [37, 0]
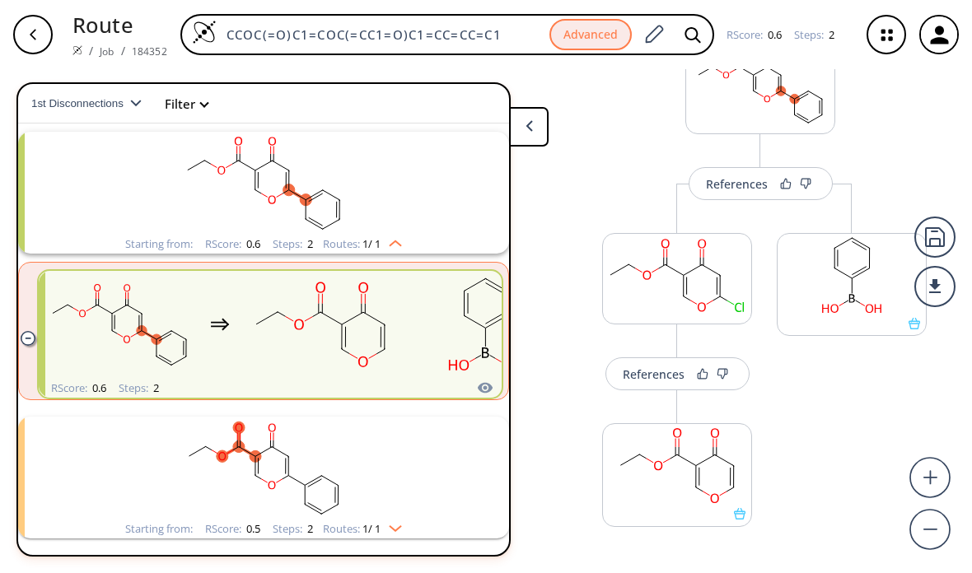
click at [861, 287] on rect at bounding box center [851, 276] width 148 height 84
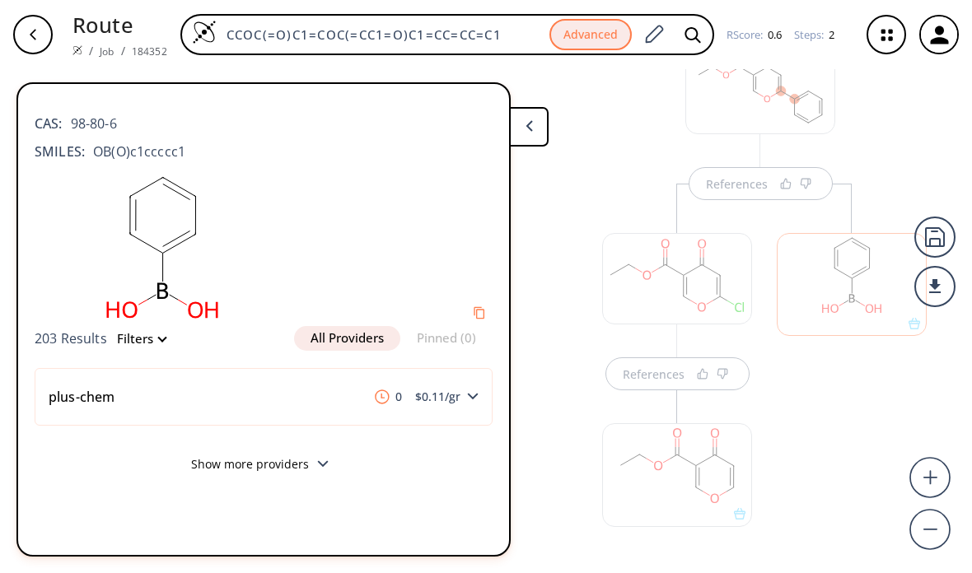
click at [528, 119] on button at bounding box center [529, 127] width 40 height 40
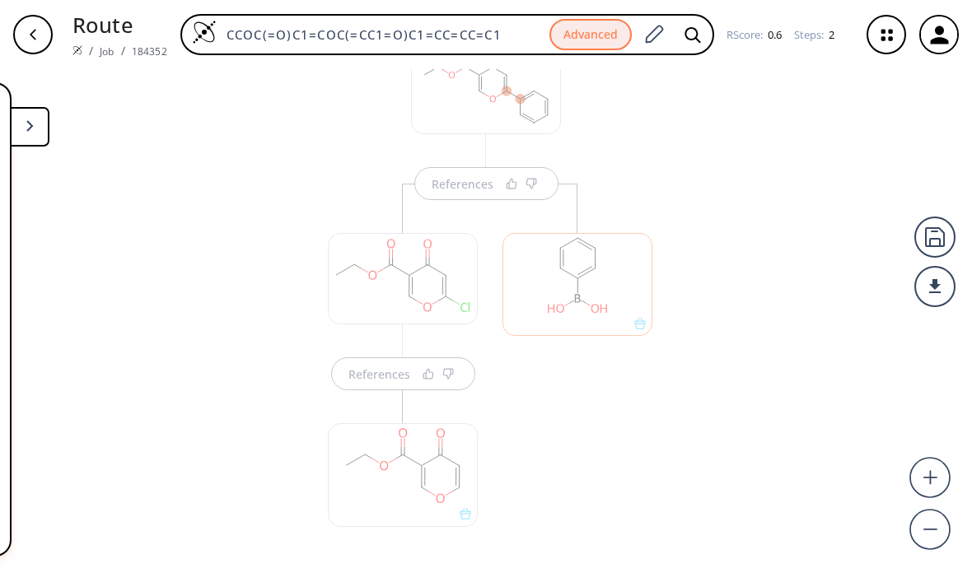
click at [518, 425] on div at bounding box center [577, 388] width 166 height 408
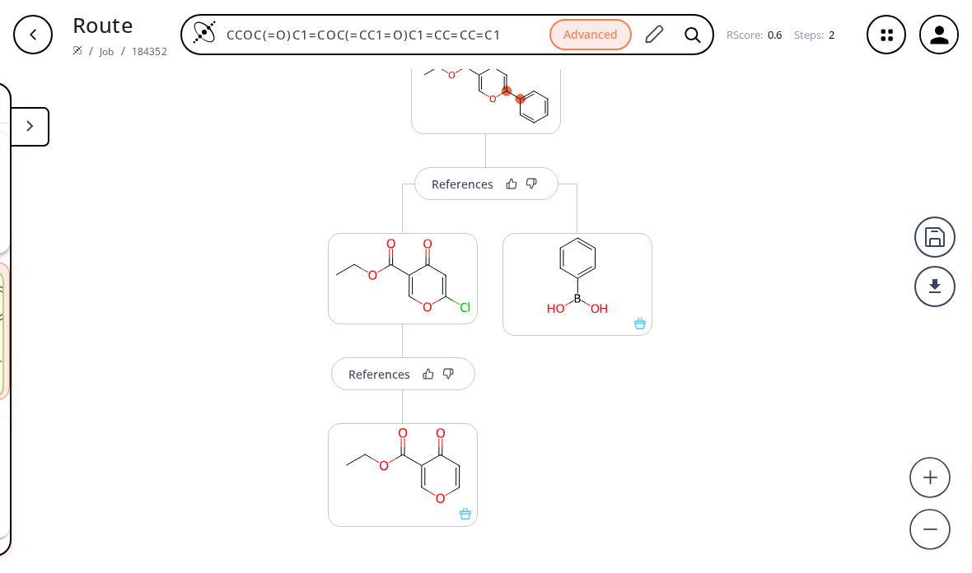
click at [380, 370] on div "References" at bounding box center [379, 374] width 62 height 11
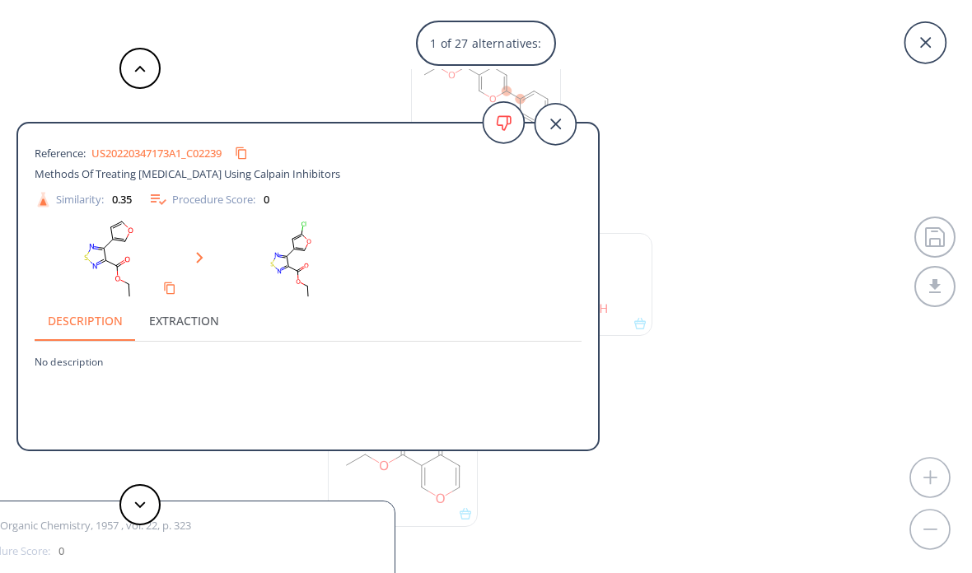
click at [558, 125] on icon at bounding box center [555, 124] width 11 height 11
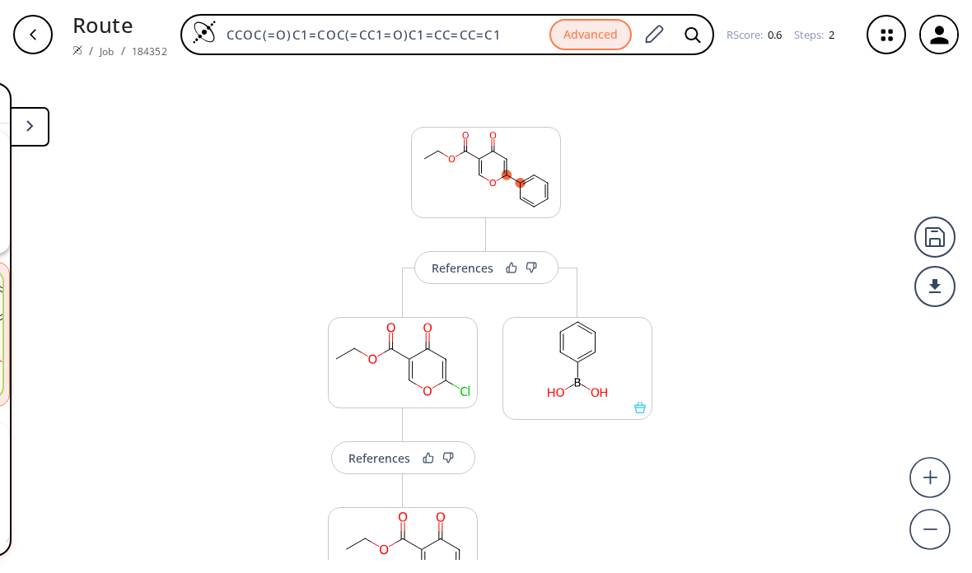
scroll to position [0, 0]
click at [26, 114] on button at bounding box center [30, 127] width 40 height 40
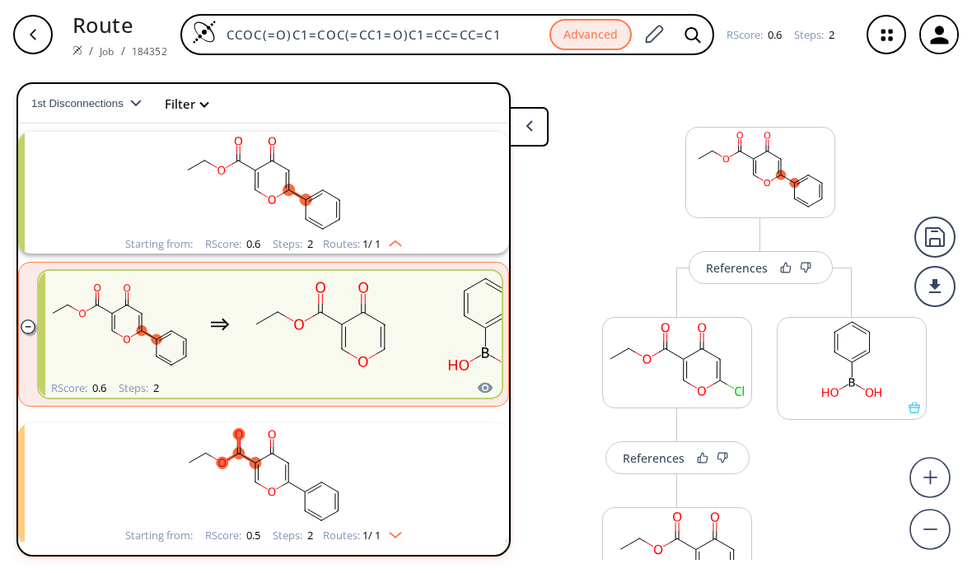
click at [399, 183] on rect "clusters" at bounding box center [263, 183] width 428 height 103
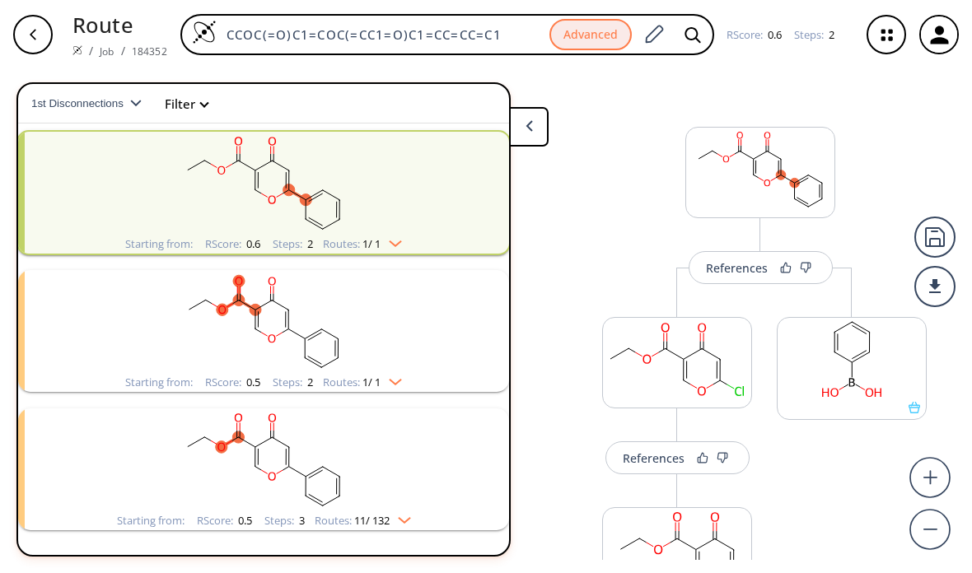
click at [447, 328] on rect "clusters" at bounding box center [263, 321] width 428 height 103
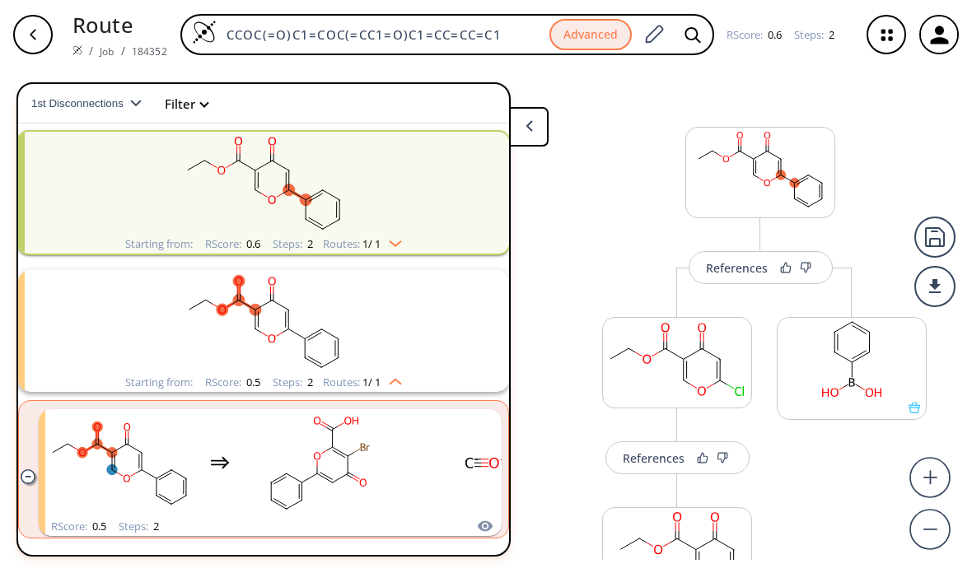
click at [447, 328] on rect "clusters" at bounding box center [263, 321] width 428 height 103
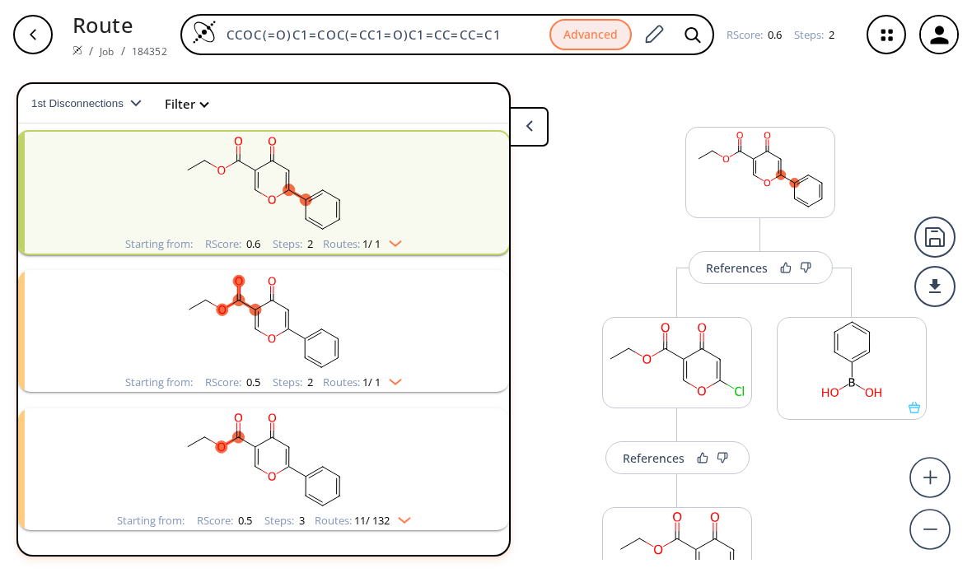
click at [402, 342] on rect "clusters" at bounding box center [263, 321] width 428 height 103
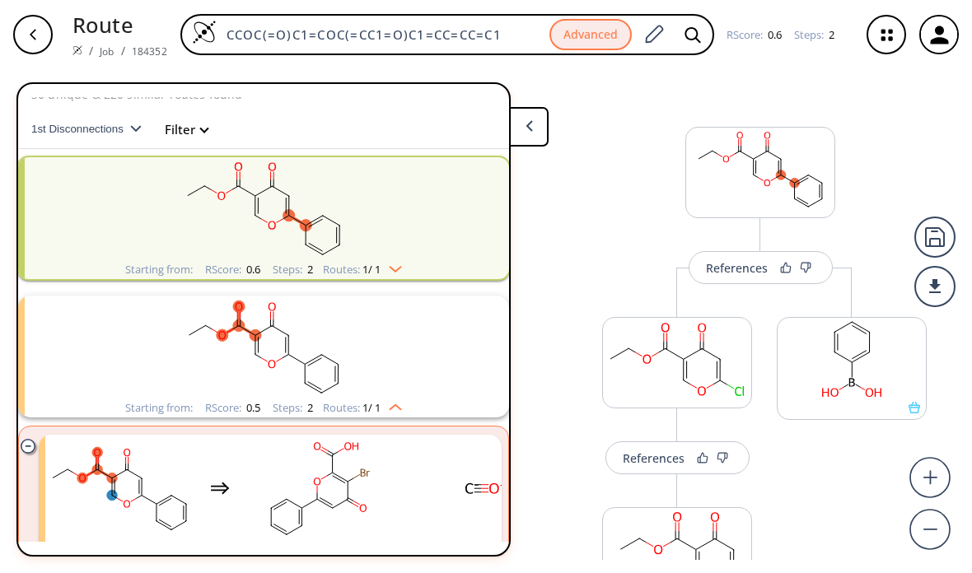
scroll to position [12, 0]
click at [419, 224] on rect "clusters" at bounding box center [263, 208] width 428 height 103
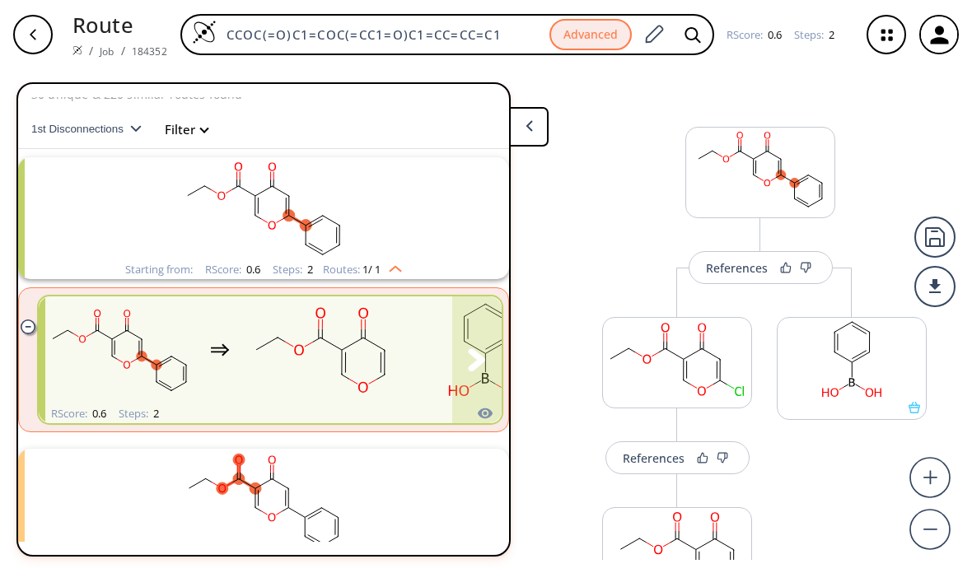
click at [392, 355] on rect "clusters" at bounding box center [320, 350] width 148 height 103
click at [391, 365] on rect "clusters" at bounding box center [320, 350] width 148 height 103
click at [456, 366] on button "clusters" at bounding box center [476, 359] width 49 height 127
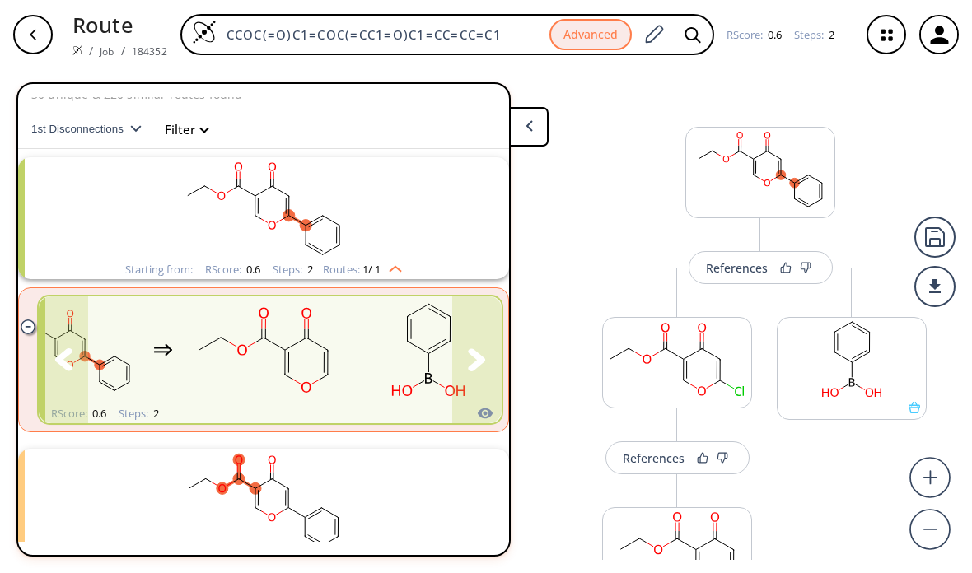
click at [467, 327] on button "clusters" at bounding box center [476, 359] width 49 height 127
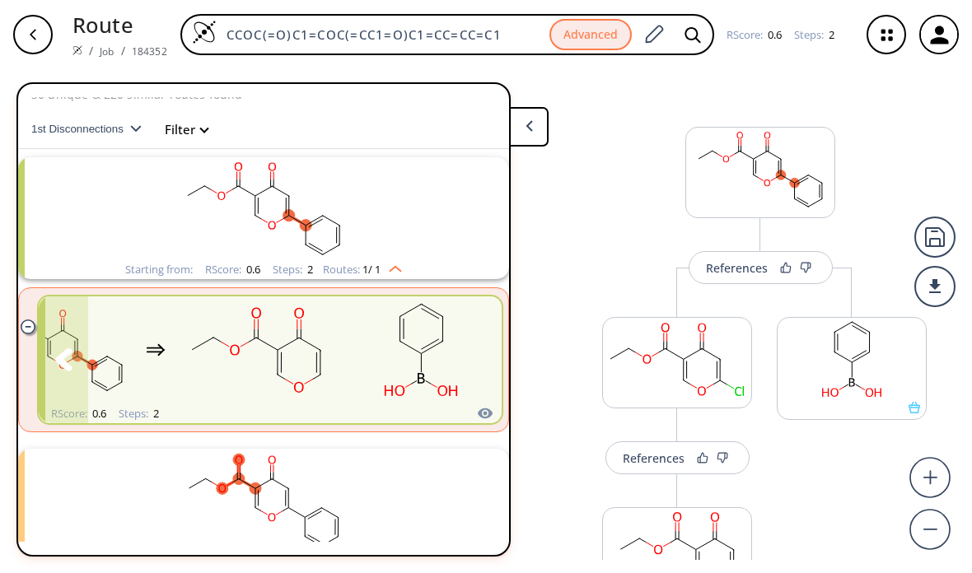
click at [399, 358] on rect "clusters" at bounding box center [421, 350] width 148 height 103
click at [933, 29] on icon "button" at bounding box center [939, 34] width 27 height 27
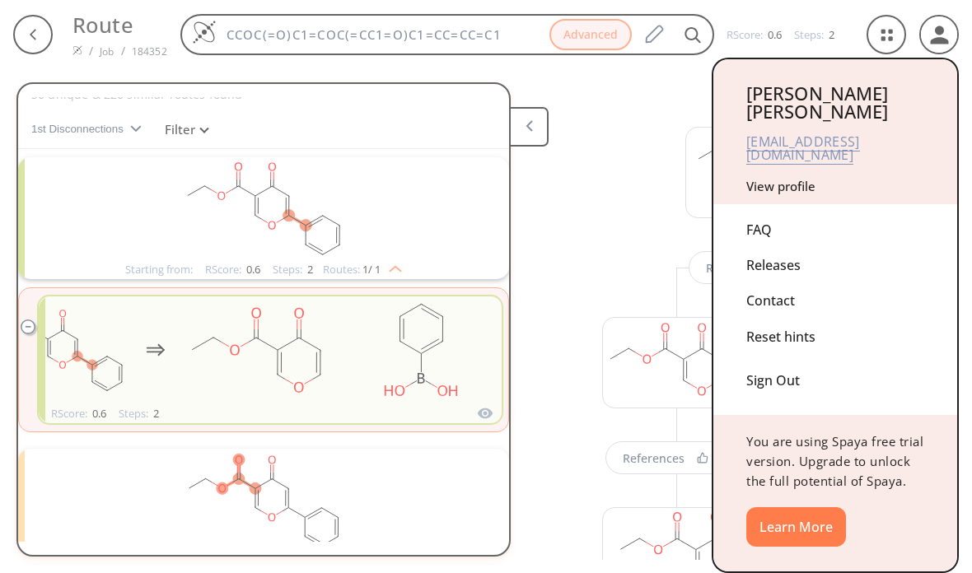
click at [891, 34] on div at bounding box center [486, 286] width 972 height 573
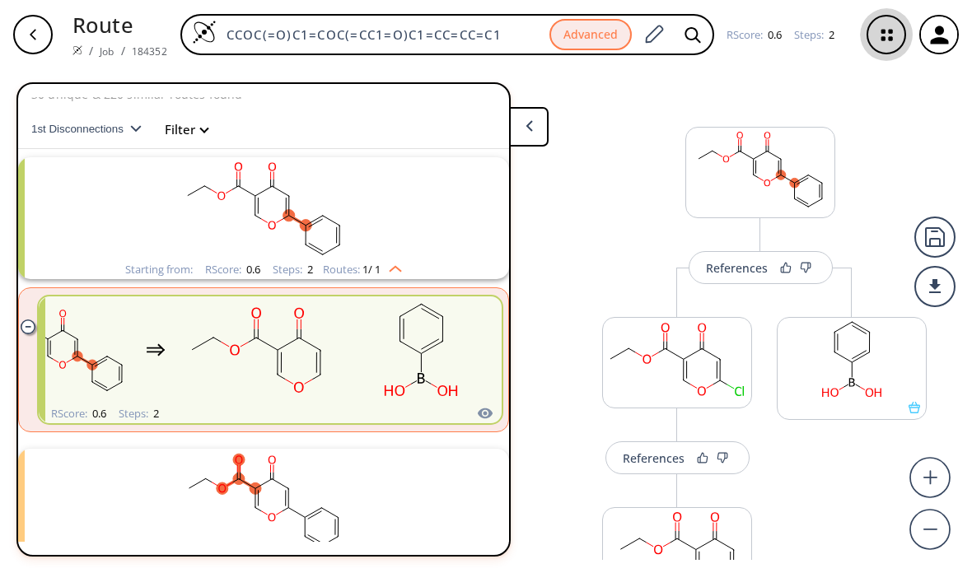
click at [883, 50] on icon "button" at bounding box center [887, 35] width 44 height 44
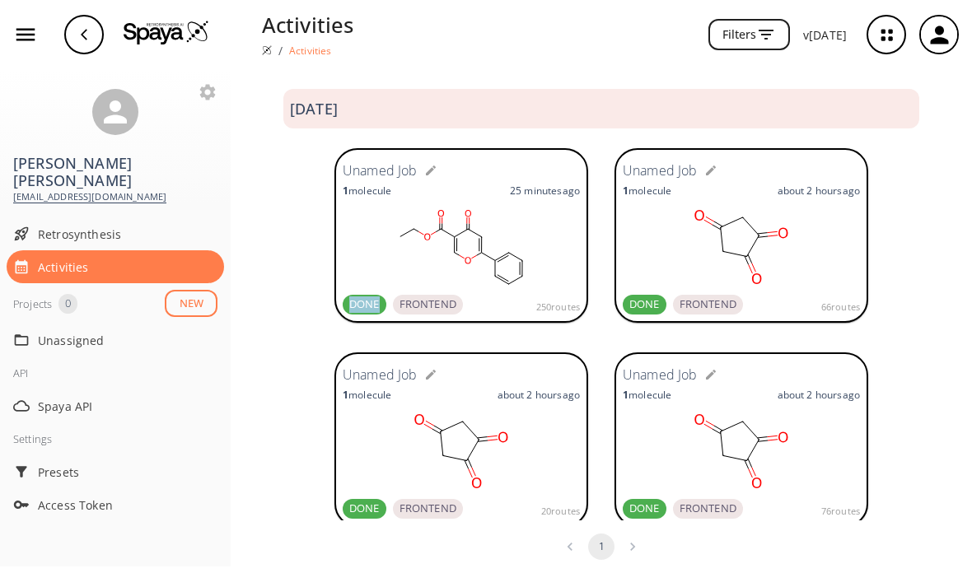
click at [431, 305] on span "FRONTEND" at bounding box center [428, 304] width 70 height 16
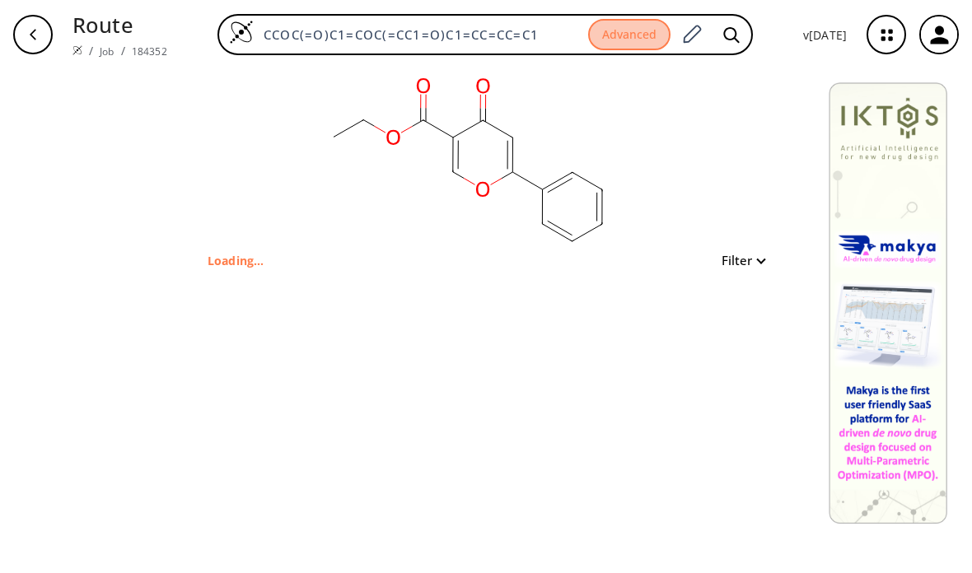
click at [627, 35] on button "Advanced" at bounding box center [629, 35] width 82 height 32
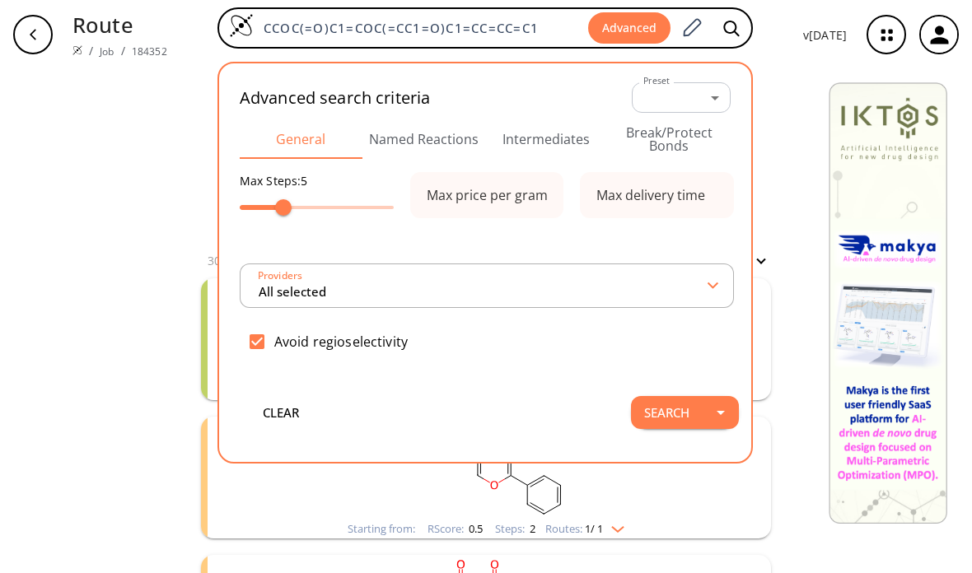
type input "All selected"
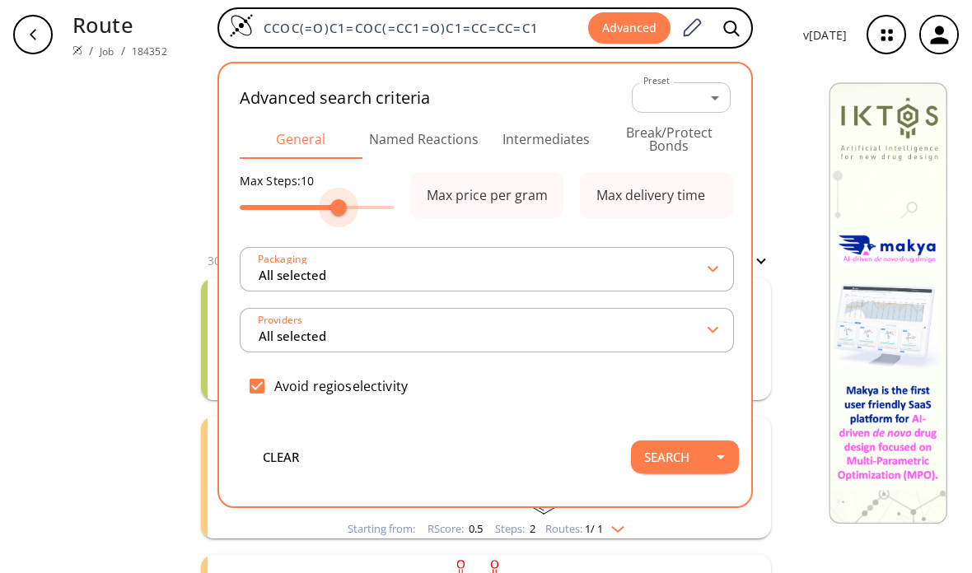
type input "11"
click at [665, 264] on input "All selected" at bounding box center [483, 269] width 452 height 30
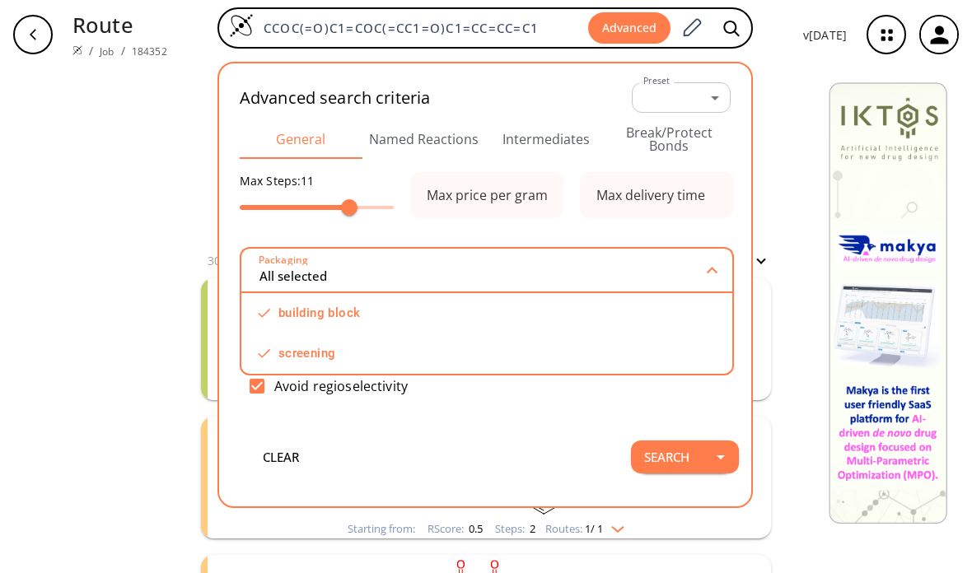
click at [660, 262] on input "All selected" at bounding box center [483, 270] width 450 height 30
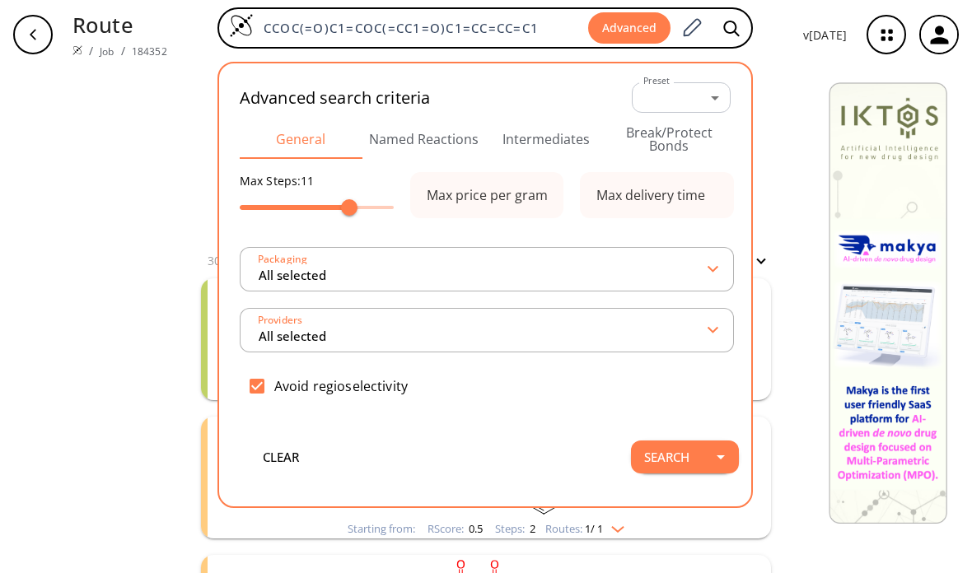
click at [658, 315] on input "All selected" at bounding box center [483, 330] width 452 height 30
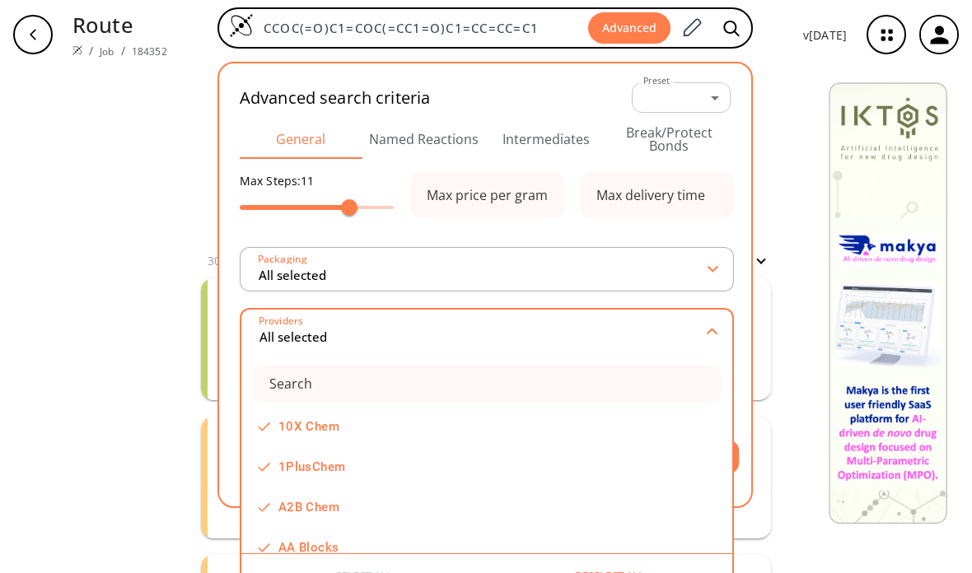
click at [690, 335] on input "All selected" at bounding box center [483, 331] width 450 height 30
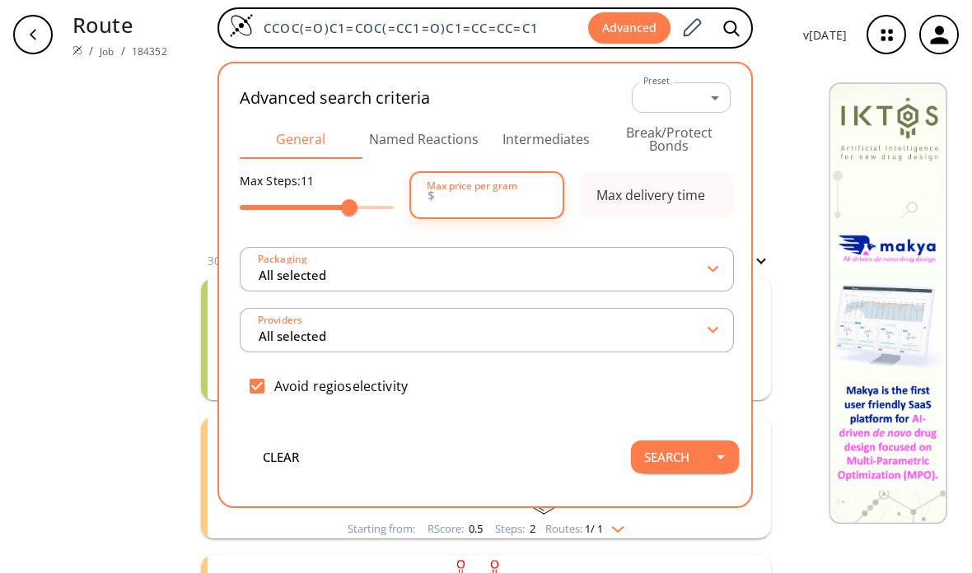
click at [652, 212] on input "number" at bounding box center [656, 195] width 119 height 33
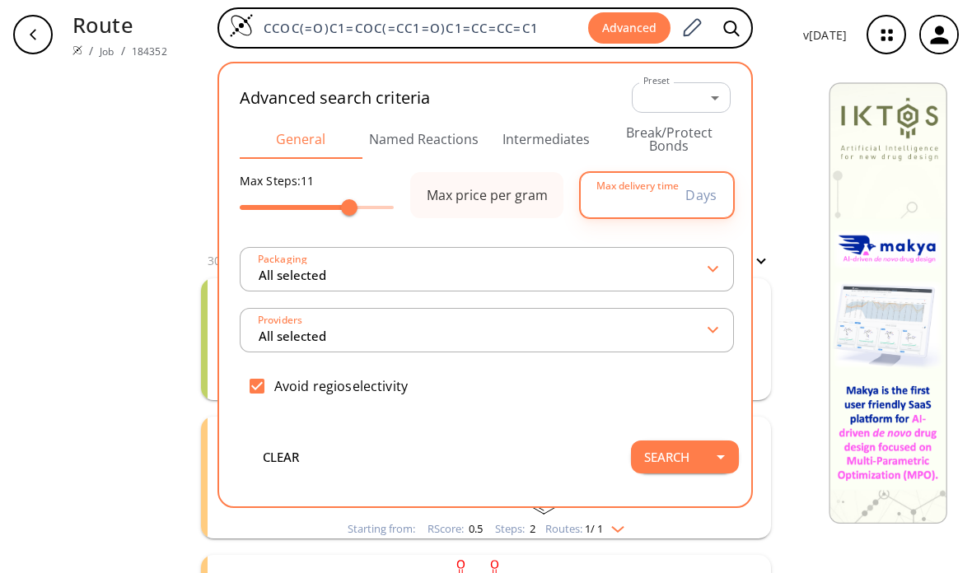
click at [408, 133] on button "Named Reactions" at bounding box center [423, 139] width 123 height 40
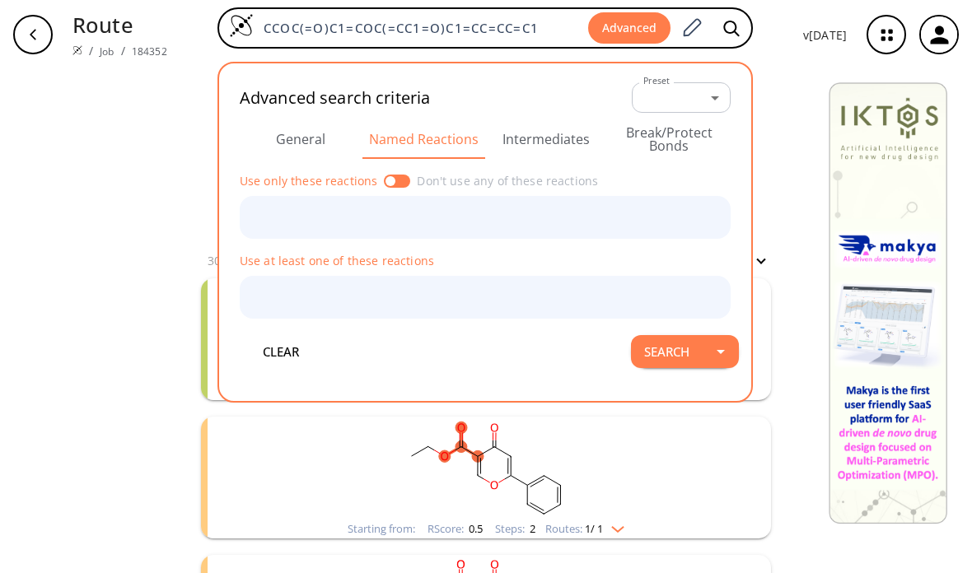
click at [535, 134] on button "Intermediates" at bounding box center [546, 139] width 123 height 40
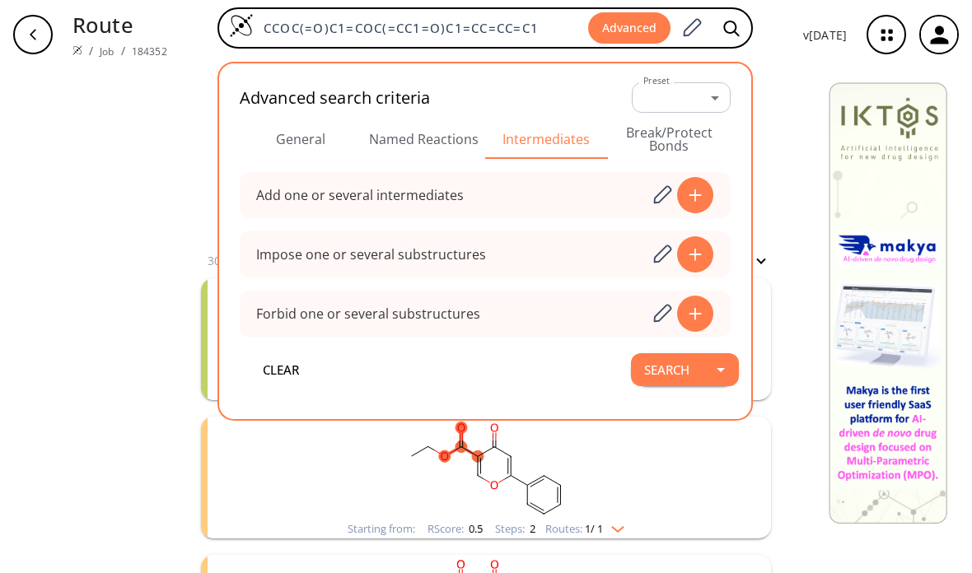
click at [665, 139] on button "Break/Protect Bonds" at bounding box center [669, 139] width 123 height 40
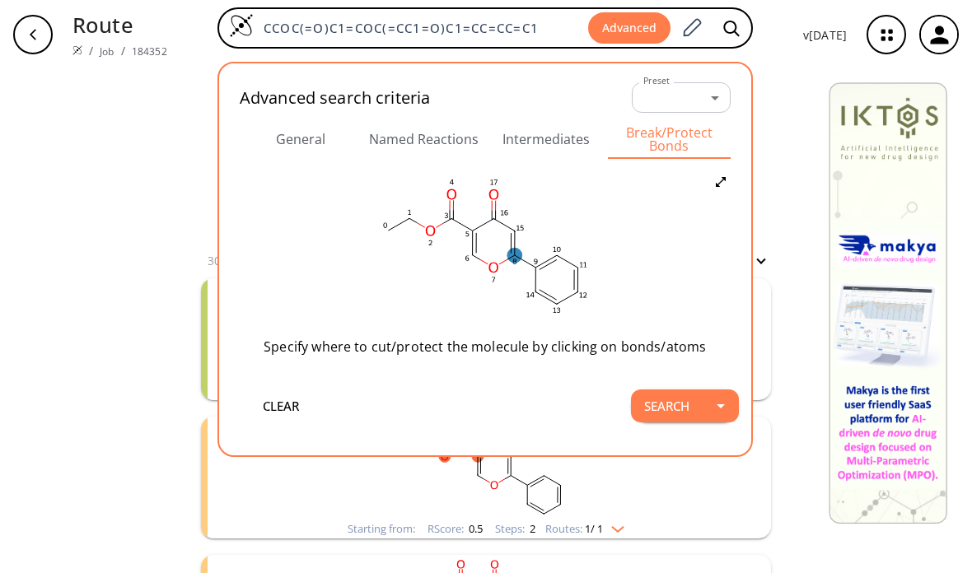
click at [520, 259] on ellipse at bounding box center [514, 255] width 15 height 15
click at [521, 279] on icon at bounding box center [526, 274] width 12 height 12
click at [476, 233] on ellipse at bounding box center [472, 231] width 15 height 15
click at [480, 252] on icon at bounding box center [483, 248] width 15 height 15
click at [688, 420] on button "Search" at bounding box center [667, 406] width 72 height 33
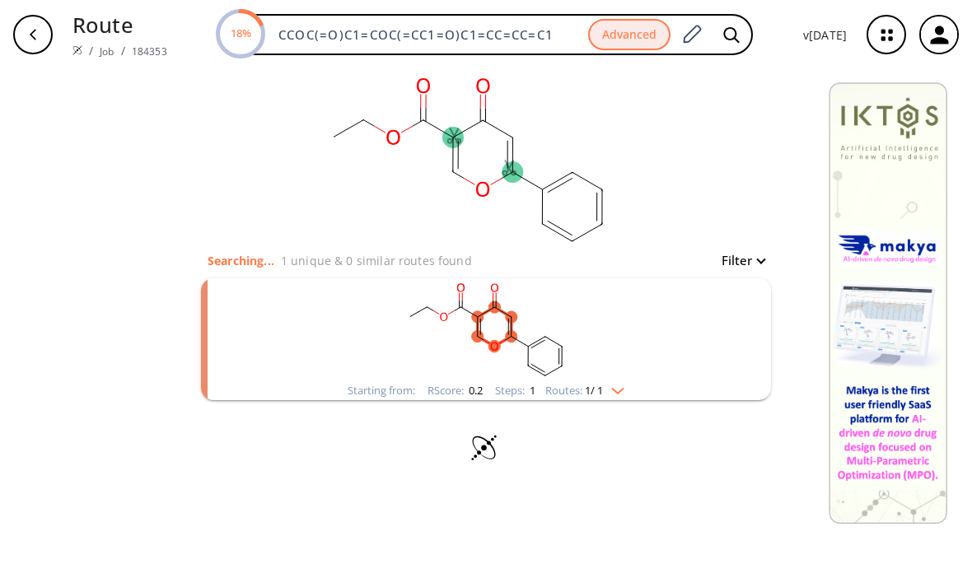
click at [636, 368] on rect "clusters" at bounding box center [486, 329] width 428 height 103
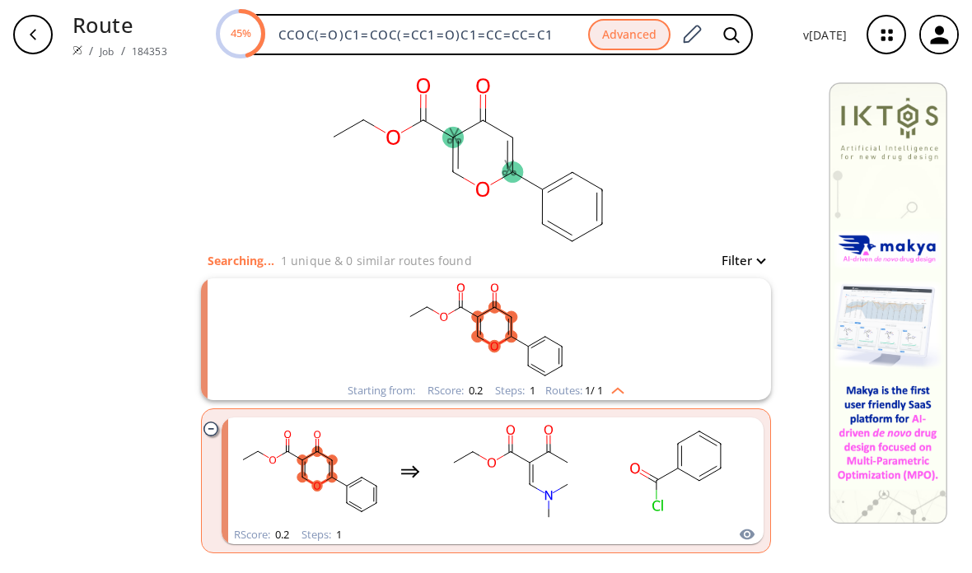
scroll to position [-1, 0]
click at [644, 22] on button "Advanced" at bounding box center [629, 35] width 82 height 32
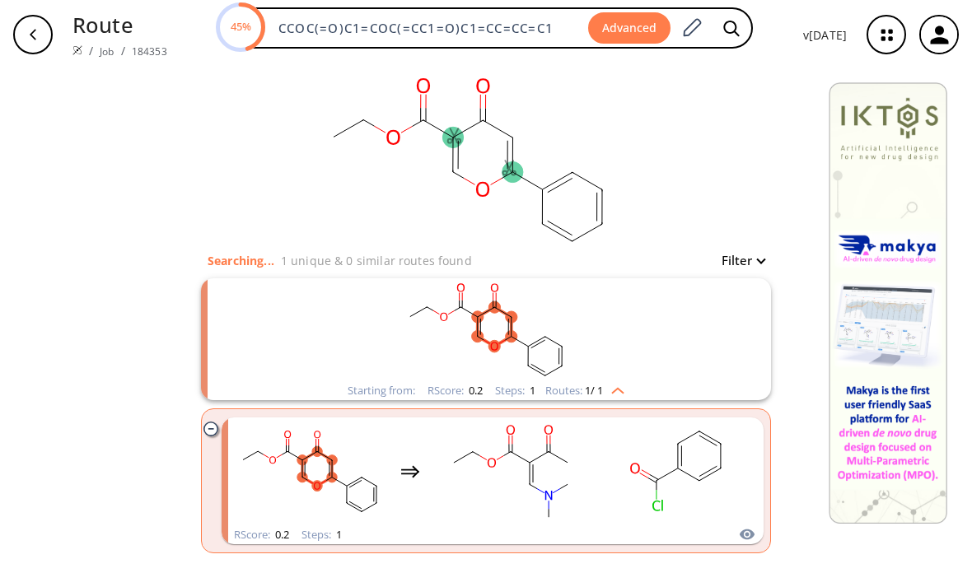
scroll to position [0, 0]
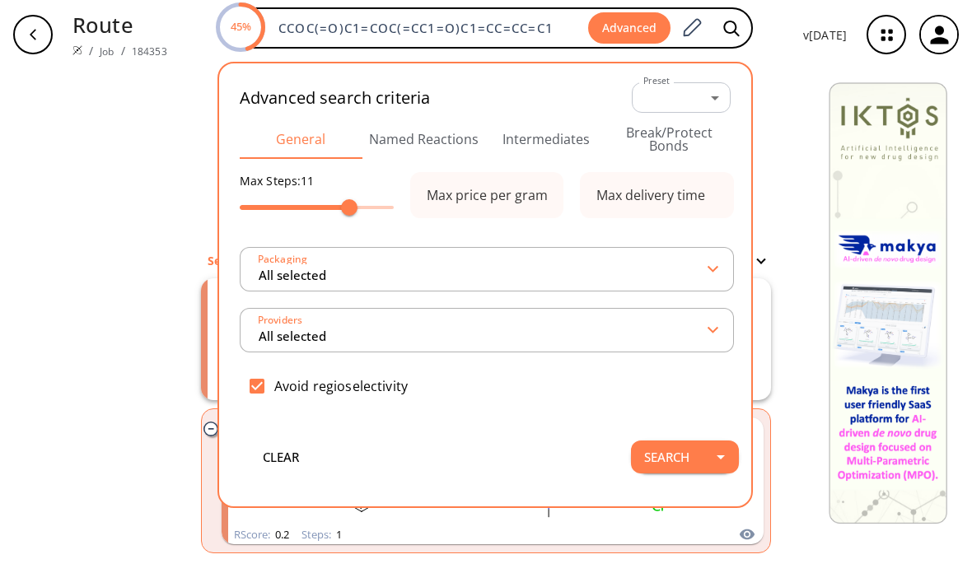
click at [679, 133] on button "Break/Protect Bonds" at bounding box center [669, 139] width 123 height 40
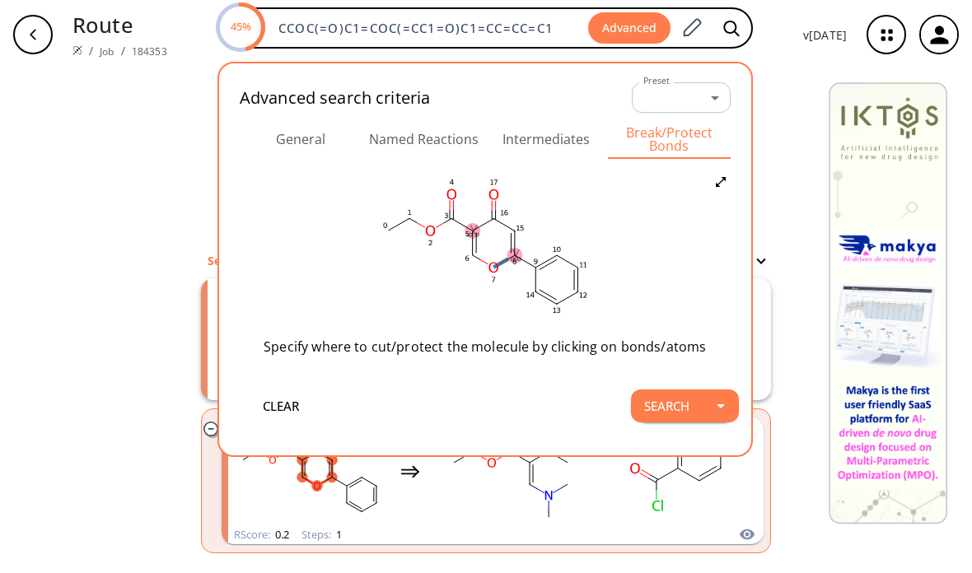
click at [481, 255] on ellipse at bounding box center [473, 255] width 15 height 15
click at [519, 282] on div at bounding box center [525, 276] width 15 height 21
click at [471, 231] on ellipse at bounding box center [472, 231] width 15 height 15
click at [481, 256] on div at bounding box center [483, 251] width 15 height 21
click at [478, 261] on ellipse at bounding box center [471, 255] width 15 height 15
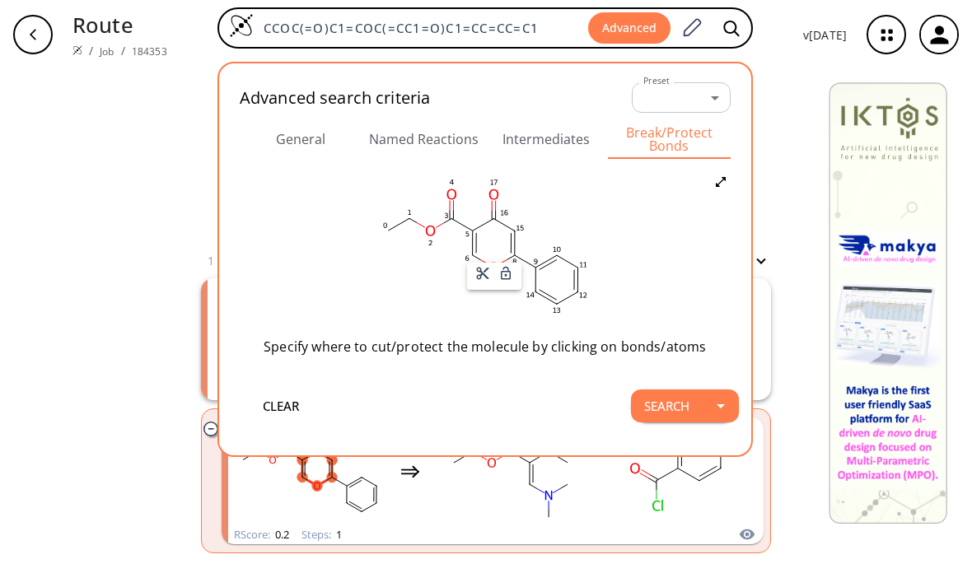
click at [481, 280] on icon at bounding box center [482, 273] width 15 height 15
click at [517, 236] on ellipse at bounding box center [514, 231] width 15 height 15
click at [518, 233] on ellipse at bounding box center [514, 231] width 15 height 15
click at [522, 254] on icon at bounding box center [525, 249] width 15 height 15
click at [696, 408] on button "Search" at bounding box center [667, 406] width 72 height 33
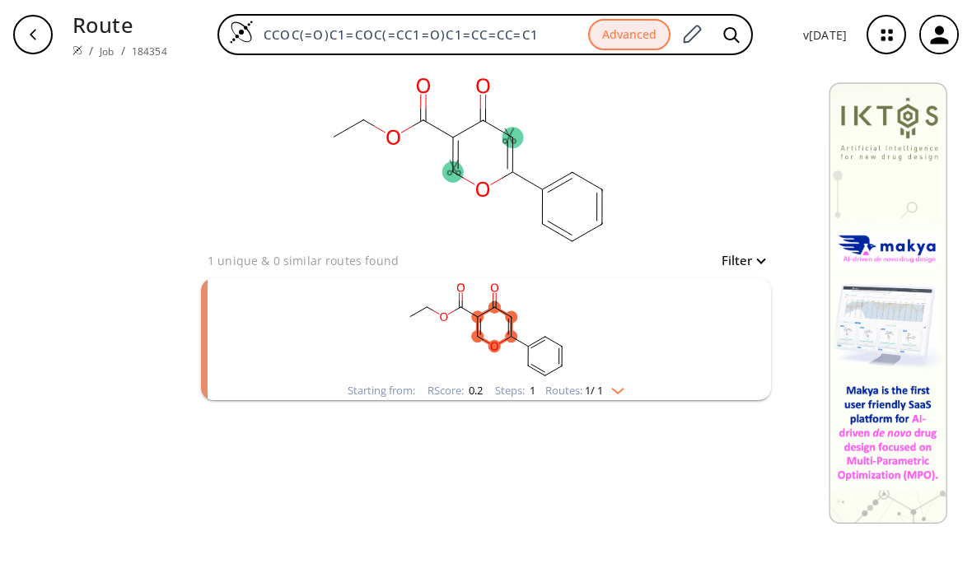
click at [595, 321] on rect "clusters" at bounding box center [486, 329] width 428 height 103
